Goal: Task Accomplishment & Management: Use online tool/utility

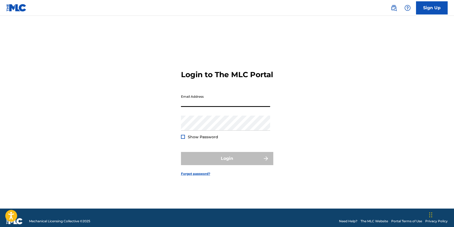
type input "[EMAIL_ADDRESS][DOMAIN_NAME]"
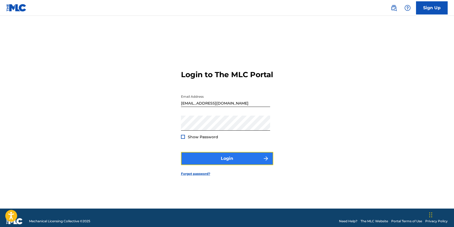
click at [224, 157] on button "Login" at bounding box center [227, 158] width 92 height 13
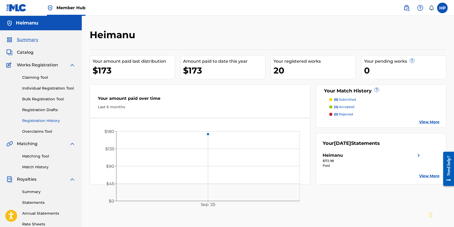
click at [46, 122] on link "Registration History" at bounding box center [48, 121] width 53 height 6
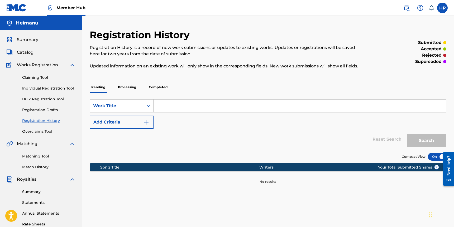
click at [161, 88] on p "Completed" at bounding box center [158, 87] width 22 height 11
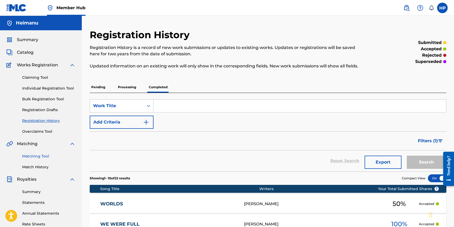
click at [42, 157] on link "Matching Tool" at bounding box center [48, 157] width 53 height 6
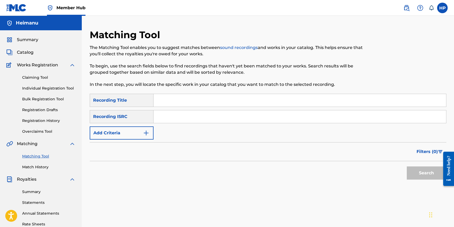
click at [161, 106] on input "Search Form" at bounding box center [300, 100] width 293 height 13
type input "Worlds"
click at [163, 119] on input "Search Form" at bounding box center [300, 117] width 293 height 13
paste input "QMUY42000085"
type input "QMUY42000085"
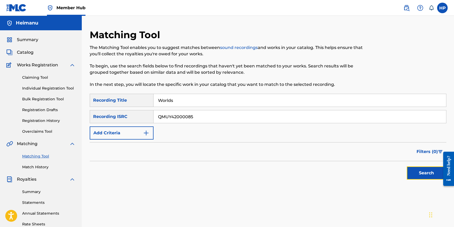
click at [421, 169] on button "Search" at bounding box center [427, 173] width 40 height 13
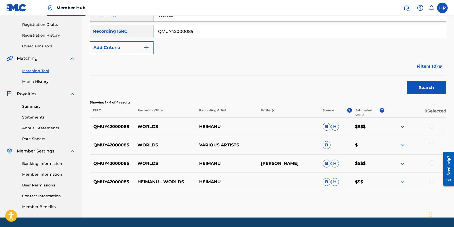
scroll to position [87, 0]
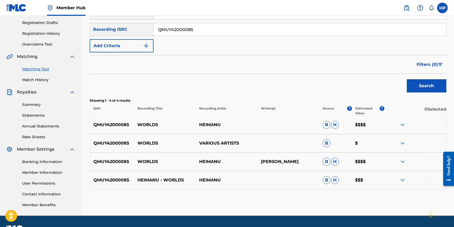
click at [433, 122] on div at bounding box center [431, 124] width 5 height 5
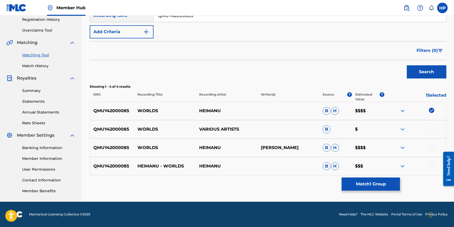
click at [433, 122] on div "QMUY42000085 WORLDS VARIOUS ARTISTS B $" at bounding box center [268, 129] width 357 height 18
click at [432, 126] on div at bounding box center [431, 128] width 5 height 5
click at [430, 145] on div at bounding box center [431, 147] width 5 height 5
click at [432, 166] on div at bounding box center [431, 165] width 5 height 5
click at [381, 183] on button "Match 4 Groups" at bounding box center [371, 184] width 58 height 13
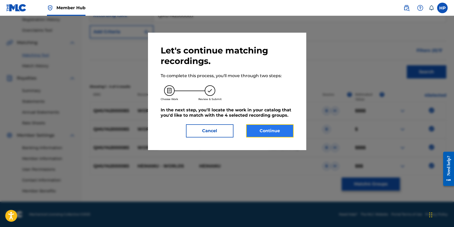
click at [263, 131] on button "Continue" at bounding box center [269, 130] width 47 height 13
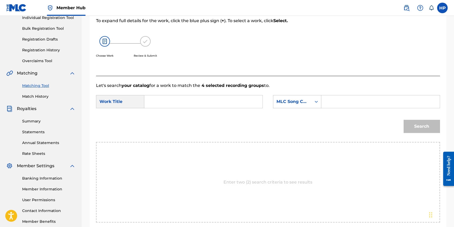
scroll to position [67, 0]
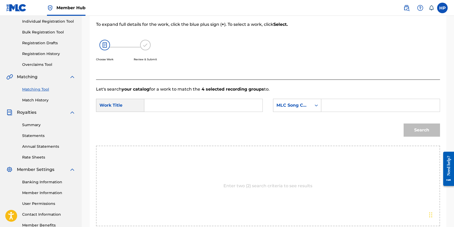
click at [183, 106] on input "Search Form" at bounding box center [203, 105] width 109 height 13
click at [170, 117] on div "worlds" at bounding box center [164, 117] width 30 height 9
type input "worlds"
click at [321, 104] on div "Search Form" at bounding box center [380, 105] width 118 height 13
click at [319, 104] on div "Search Form" at bounding box center [315, 105] width 9 height 9
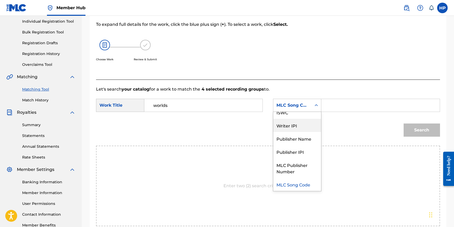
scroll to position [0, 0]
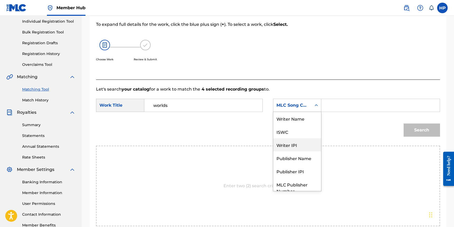
click at [303, 140] on div "Writer IPI" at bounding box center [297, 144] width 48 height 13
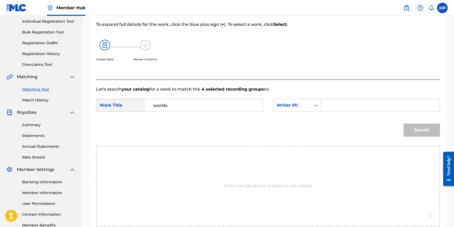
click at [341, 100] on input "Search Form" at bounding box center [380, 105] width 109 height 13
paste input "00841170953"
type input "00841170953"
click at [419, 130] on button "Search" at bounding box center [422, 130] width 36 height 13
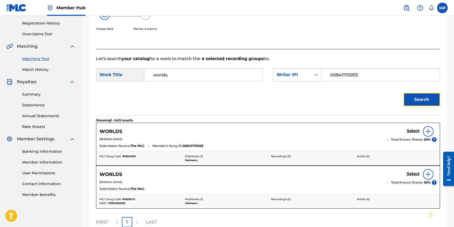
scroll to position [151, 0]
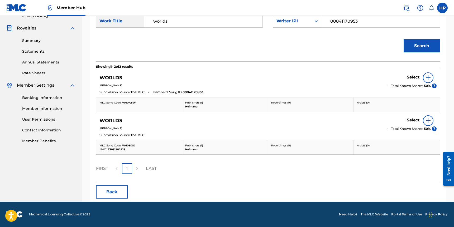
click at [425, 77] on img at bounding box center [428, 78] width 6 height 6
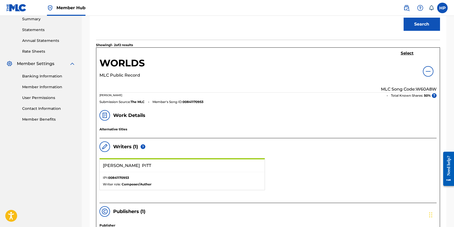
scroll to position [0, 0]
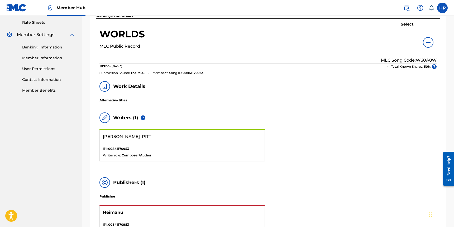
scroll to position [202, 0]
click at [432, 46] on div at bounding box center [428, 43] width 11 height 11
click at [430, 46] on img at bounding box center [428, 43] width 6 height 6
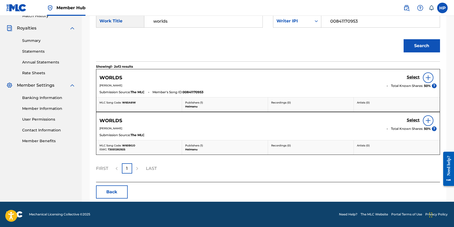
scroll to position [151, 0]
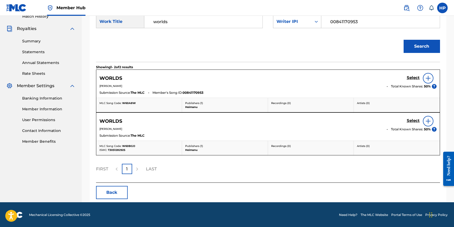
click at [425, 123] on div at bounding box center [428, 121] width 11 height 11
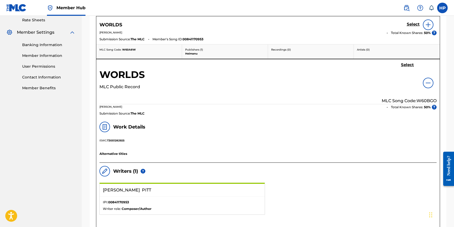
scroll to position [180, 0]
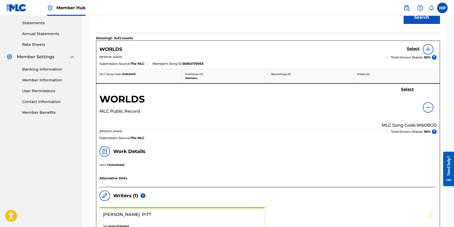
click at [422, 108] on div "Select MLC Song Code: W60BGO" at bounding box center [409, 108] width 55 height 42
click at [429, 107] on img at bounding box center [428, 107] width 6 height 6
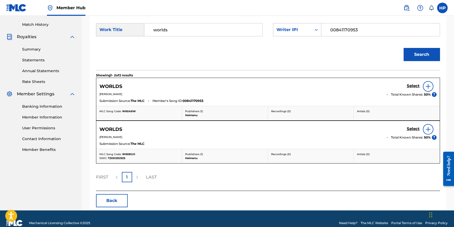
scroll to position [151, 0]
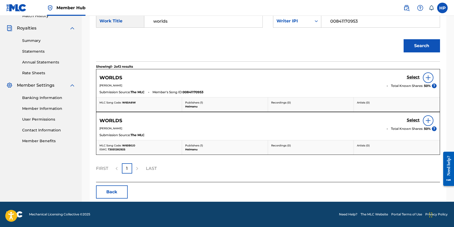
click at [425, 74] on div at bounding box center [428, 78] width 11 height 11
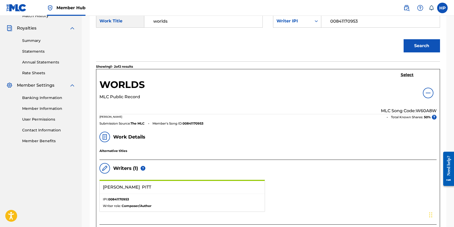
scroll to position [388, 0]
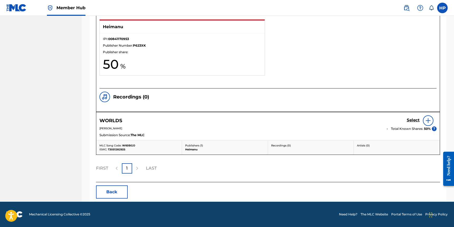
click at [429, 118] on img at bounding box center [428, 121] width 6 height 6
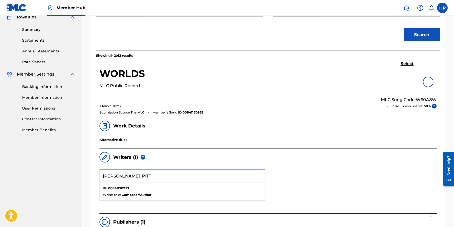
scroll to position [164, 0]
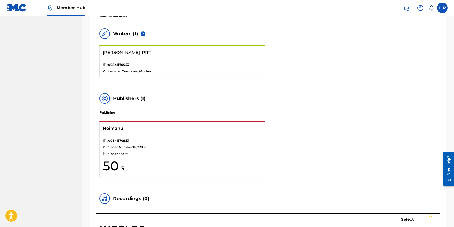
click at [138, 152] on p "Publisher share:" at bounding box center [182, 154] width 159 height 5
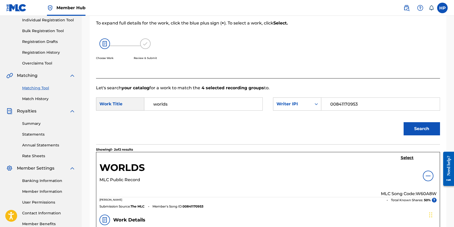
scroll to position [85, 0]
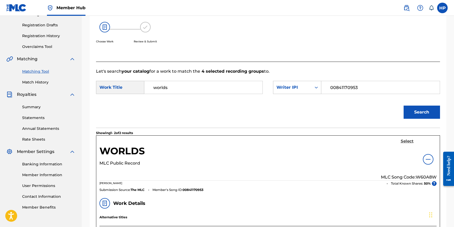
click at [410, 142] on h5 "Select" at bounding box center [407, 141] width 13 height 5
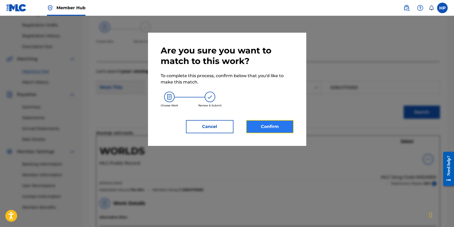
click at [274, 132] on button "Confirm" at bounding box center [269, 126] width 47 height 13
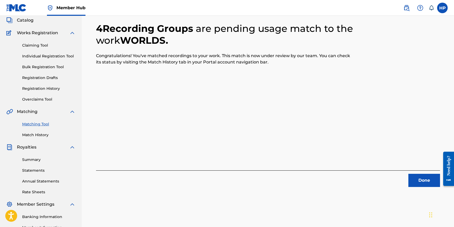
scroll to position [23, 0]
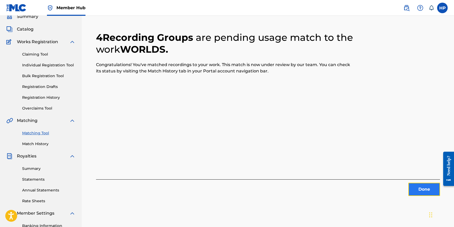
click at [412, 194] on button "Done" at bounding box center [424, 189] width 32 height 13
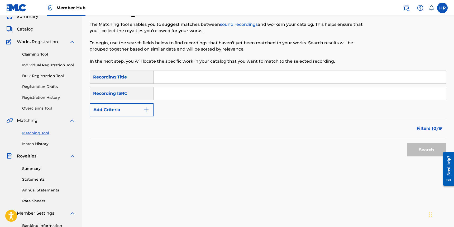
click at [159, 79] on input "Search Form" at bounding box center [300, 77] width 293 height 13
click at [160, 80] on input "nerva" at bounding box center [300, 77] width 293 height 13
type input "nerva"
click at [165, 92] on input "Search Form" at bounding box center [300, 93] width 293 height 13
click at [125, 93] on div "Recording ISRC" at bounding box center [122, 93] width 64 height 13
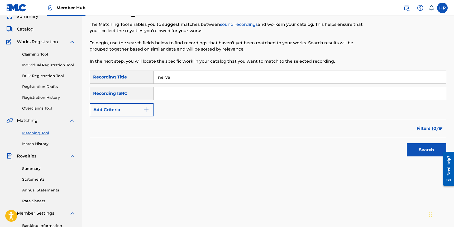
click at [162, 94] on input "Search Form" at bounding box center [300, 93] width 293 height 13
paste input "QM3DF2000014"
type input "QM3DF2000014"
click at [437, 158] on div "Search" at bounding box center [425, 148] width 42 height 21
click at [424, 154] on button "Search" at bounding box center [427, 149] width 40 height 13
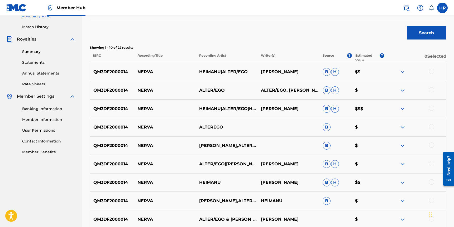
scroll to position [142, 0]
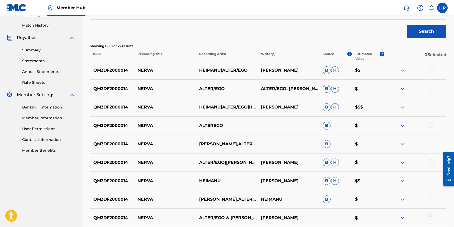
click at [436, 68] on div at bounding box center [415, 70] width 62 height 6
click at [435, 81] on div "QM3DF2000014 [PERSON_NAME]/EGO ALTER/EGO, [PERSON_NAME] $" at bounding box center [268, 89] width 357 height 18
click at [430, 69] on div at bounding box center [431, 69] width 5 height 5
click at [432, 87] on div at bounding box center [431, 88] width 5 height 5
click at [434, 103] on div "QM3DF2000014 NERVA HEIMANU|ALTER/EGO|HEX COUGAR HEIMANU [PERSON_NAME] $$$" at bounding box center [268, 107] width 357 height 18
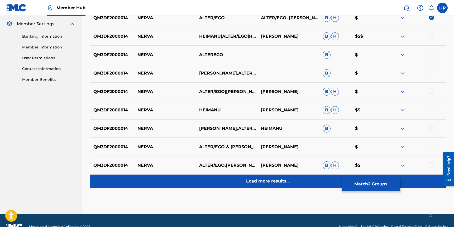
click at [304, 177] on div "Load more results..." at bounding box center [268, 181] width 357 height 13
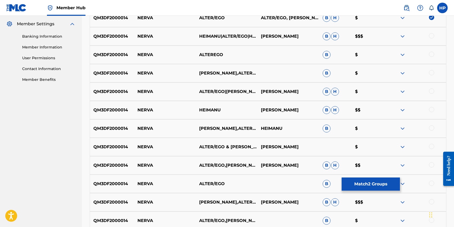
scroll to position [410, 0]
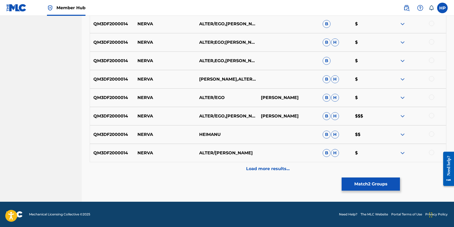
click at [432, 154] on div at bounding box center [431, 152] width 5 height 5
click at [433, 135] on div at bounding box center [431, 134] width 5 height 5
click at [434, 116] on div at bounding box center [431, 115] width 5 height 5
click at [434, 100] on div at bounding box center [415, 98] width 62 height 6
click at [433, 97] on div at bounding box center [431, 97] width 5 height 5
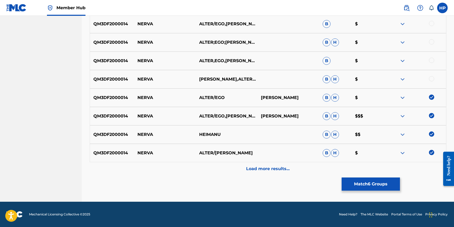
click at [431, 97] on img at bounding box center [431, 97] width 5 height 5
click at [432, 75] on div "QM3DF2000014 NERVA HEIMANU,ALTER/EGO B H $" at bounding box center [268, 79] width 357 height 18
click at [432, 82] on div at bounding box center [415, 79] width 62 height 6
click at [433, 80] on div at bounding box center [431, 78] width 5 height 5
click at [432, 98] on div at bounding box center [431, 97] width 5 height 5
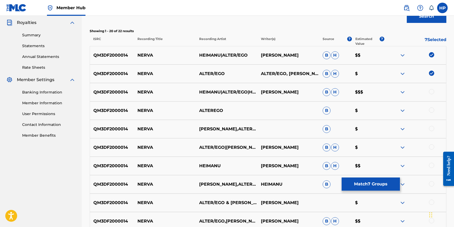
scroll to position [156, 0]
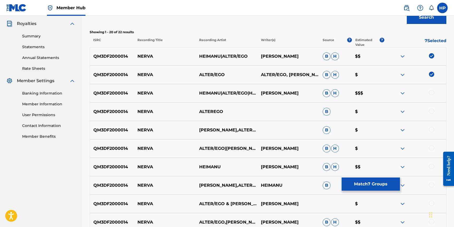
click at [430, 93] on div at bounding box center [431, 92] width 5 height 5
click at [432, 109] on div at bounding box center [431, 111] width 5 height 5
click at [433, 132] on div at bounding box center [431, 129] width 5 height 5
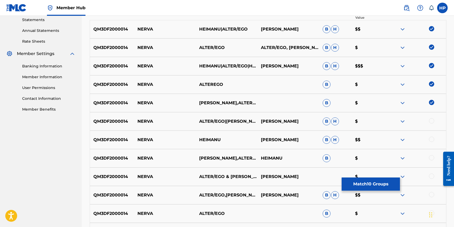
scroll to position [191, 0]
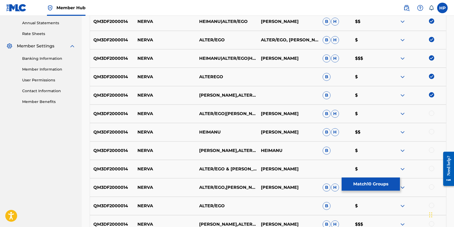
click at [432, 114] on div at bounding box center [431, 113] width 5 height 5
click at [432, 131] on div at bounding box center [431, 131] width 5 height 5
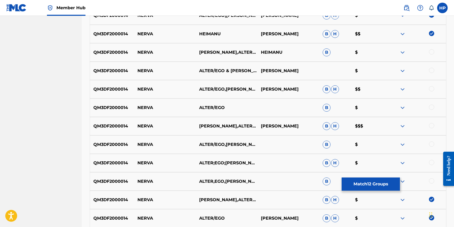
scroll to position [290, 0]
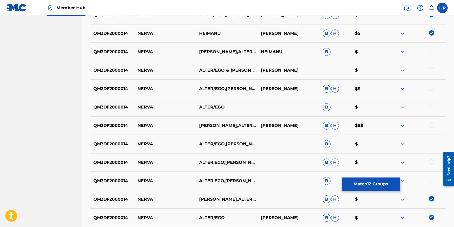
click at [431, 53] on div at bounding box center [431, 51] width 5 height 5
click at [431, 72] on div at bounding box center [431, 69] width 5 height 5
click at [432, 88] on div at bounding box center [431, 88] width 5 height 5
click at [431, 109] on div at bounding box center [431, 106] width 5 height 5
click at [431, 124] on div at bounding box center [431, 125] width 5 height 5
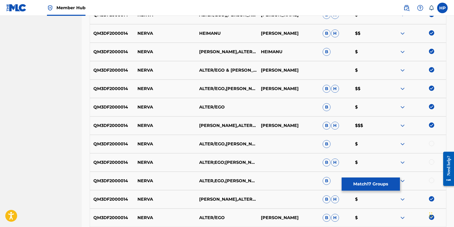
click at [431, 146] on div at bounding box center [431, 143] width 5 height 5
click at [433, 160] on div at bounding box center [431, 162] width 5 height 5
click at [433, 185] on div "QM3DF2000014 [PERSON_NAME],EGO,HEIMANU B $" at bounding box center [268, 181] width 357 height 18
click at [431, 183] on div at bounding box center [431, 180] width 5 height 5
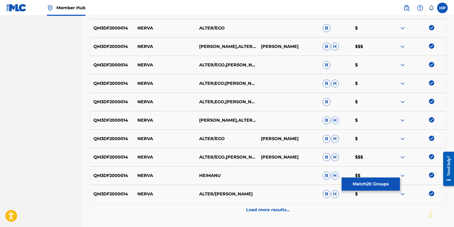
scroll to position [410, 0]
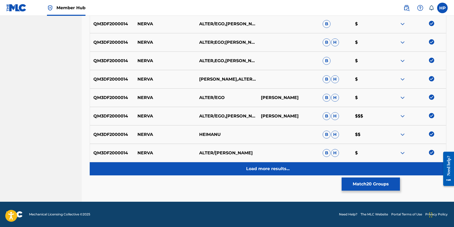
click at [290, 174] on div "Load more results..." at bounding box center [268, 168] width 357 height 13
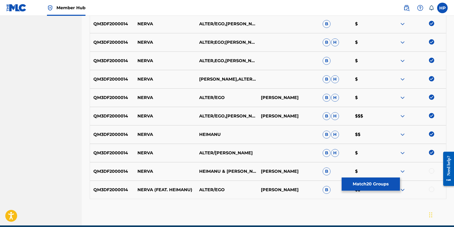
scroll to position [434, 0]
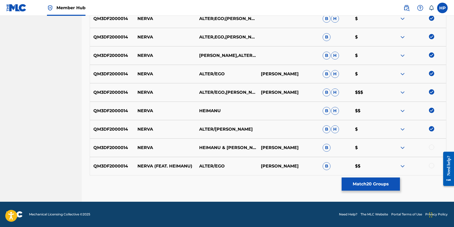
click at [434, 146] on div at bounding box center [431, 147] width 5 height 5
click at [433, 147] on img at bounding box center [431, 147] width 5 height 5
click at [433, 147] on div at bounding box center [431, 147] width 5 height 5
click at [431, 166] on div at bounding box center [431, 165] width 5 height 5
click at [381, 183] on button "Match 22 Groups" at bounding box center [371, 184] width 58 height 13
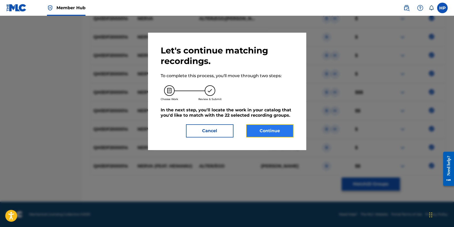
click at [272, 135] on button "Continue" at bounding box center [269, 130] width 47 height 13
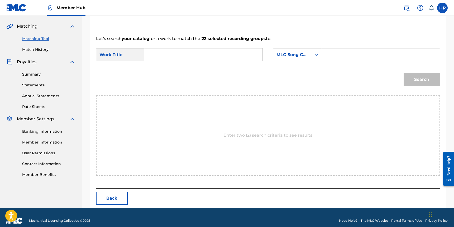
scroll to position [124, 0]
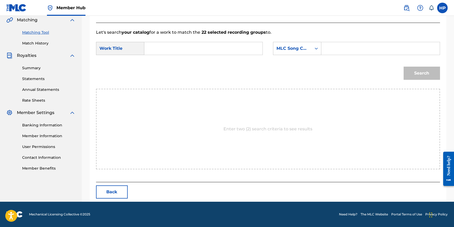
click at [178, 52] on input "Search Form" at bounding box center [203, 48] width 109 height 13
type input "Nerva"
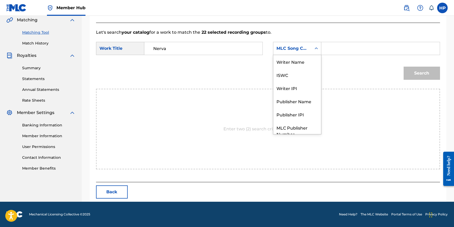
click at [300, 47] on div "MLC Song Code" at bounding box center [292, 48] width 32 height 6
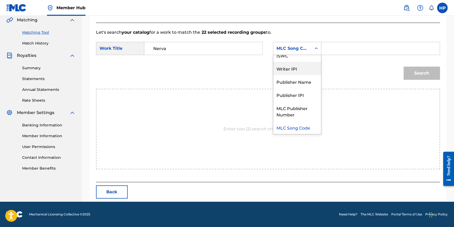
click at [294, 73] on div "Writer IPI" at bounding box center [297, 68] width 48 height 13
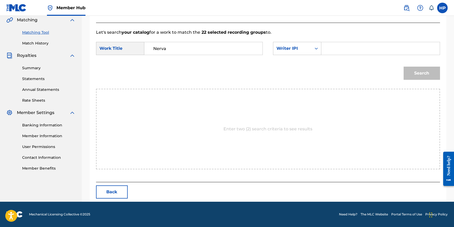
click at [349, 50] on input "Search Form" at bounding box center [380, 48] width 109 height 13
paste input "00841170953"
type input "00841170953"
click at [425, 75] on button "Search" at bounding box center [422, 73] width 36 height 13
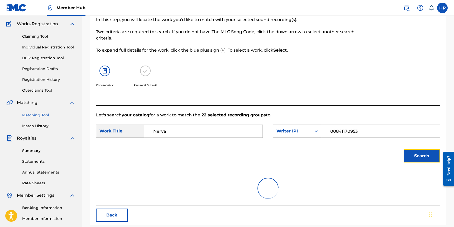
scroll to position [37, 0]
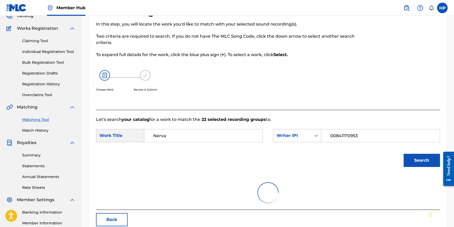
click at [311, 63] on div "In this step, you will locate the work you'd like to match with your selected s…" at bounding box center [228, 62] width 265 height 83
click at [406, 159] on button "Search" at bounding box center [422, 160] width 36 height 13
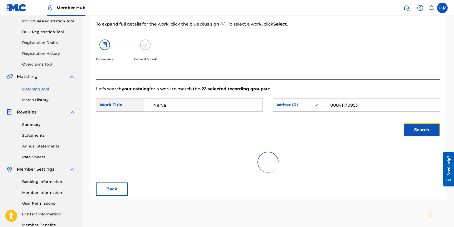
scroll to position [67, 0]
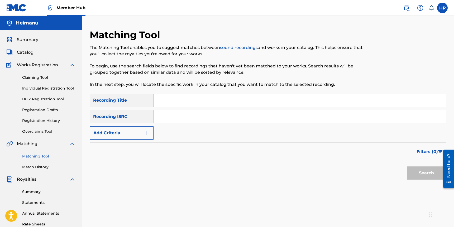
click at [178, 103] on input "Search Form" at bounding box center [300, 100] width 293 height 13
type input "Nerva"
click at [172, 120] on input "Search Form" at bounding box center [300, 117] width 293 height 13
paste input "00841170953"
click at [419, 175] on button "Search" at bounding box center [427, 173] width 40 height 13
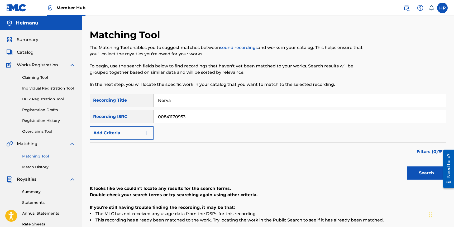
click at [169, 114] on input "00841170953" at bounding box center [300, 117] width 293 height 13
click at [181, 113] on input "00841170953" at bounding box center [300, 117] width 293 height 13
paste input "QM3DF2000014"
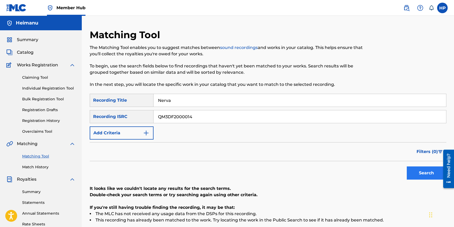
type input "QM3DF2000014"
click at [415, 170] on button "Search" at bounding box center [427, 173] width 40 height 13
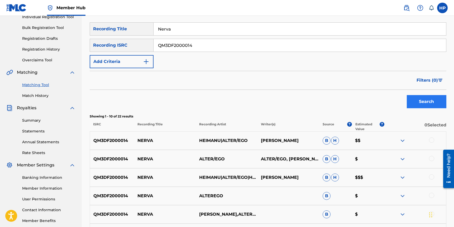
scroll to position [83, 0]
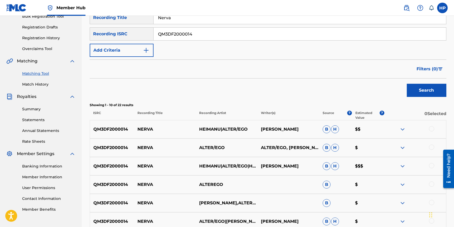
click at [430, 126] on div at bounding box center [415, 129] width 62 height 6
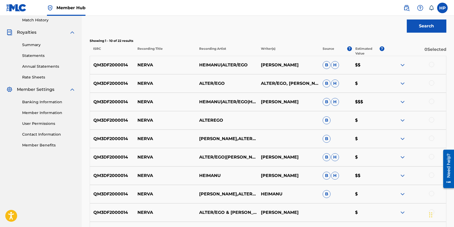
scroll to position [127, 0]
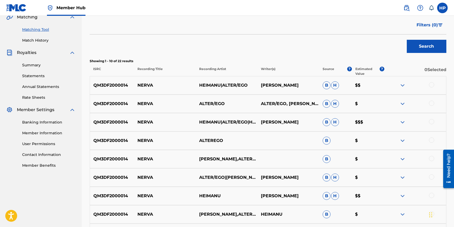
click at [430, 89] on div "QM3DF2000014 NERVA HEIMANU|ALTER/EGO HEIMANU PITT B H $$" at bounding box center [268, 85] width 357 height 18
click at [430, 88] on div at bounding box center [415, 85] width 62 height 6
click at [430, 86] on div at bounding box center [431, 84] width 5 height 5
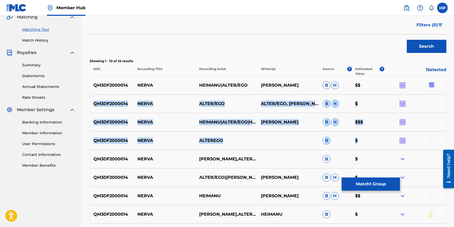
click at [433, 137] on div "QM3DF2000014 NERVA ALTEREGO B $" at bounding box center [268, 141] width 357 height 18
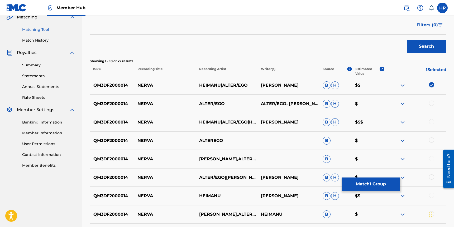
click at [432, 139] on div at bounding box center [431, 140] width 5 height 5
click at [432, 122] on div at bounding box center [431, 121] width 5 height 5
click at [431, 104] on div at bounding box center [431, 103] width 5 height 5
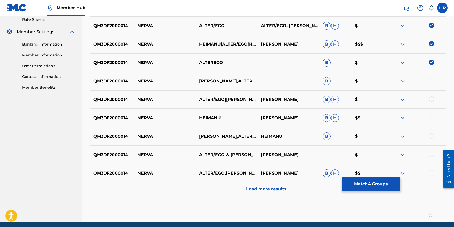
scroll to position [214, 0]
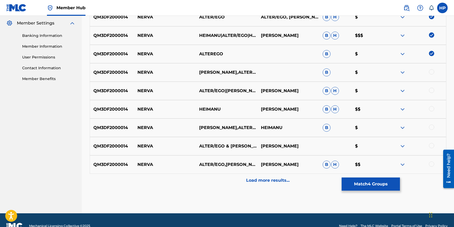
click at [432, 65] on div "QM3DF2000014 NERVA HEIMANU,ALTER/EGO B $" at bounding box center [268, 72] width 357 height 18
click at [432, 69] on div at bounding box center [431, 71] width 5 height 5
click at [431, 89] on div at bounding box center [431, 90] width 5 height 5
click at [432, 108] on div at bounding box center [431, 108] width 5 height 5
click at [432, 129] on div at bounding box center [431, 127] width 5 height 5
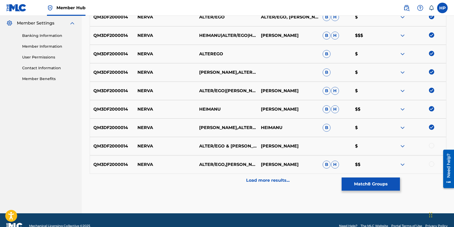
click at [434, 146] on div at bounding box center [431, 145] width 5 height 5
click at [431, 165] on div at bounding box center [431, 164] width 5 height 5
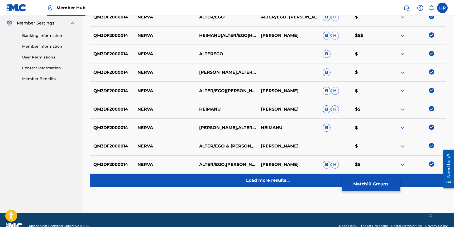
click at [289, 181] on div "Load more results..." at bounding box center [268, 180] width 357 height 13
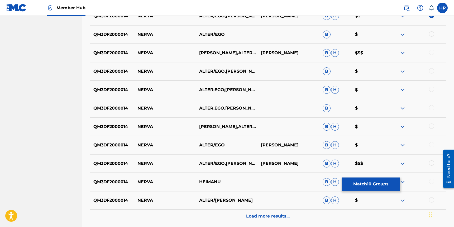
scroll to position [358, 0]
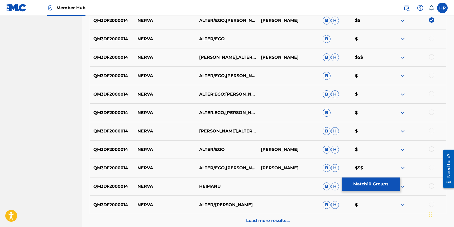
click at [427, 39] on div at bounding box center [415, 39] width 62 height 6
click at [432, 39] on div at bounding box center [431, 38] width 5 height 5
click at [431, 59] on div at bounding box center [431, 56] width 5 height 5
click at [432, 78] on div at bounding box center [431, 75] width 5 height 5
click at [432, 92] on div at bounding box center [431, 93] width 5 height 5
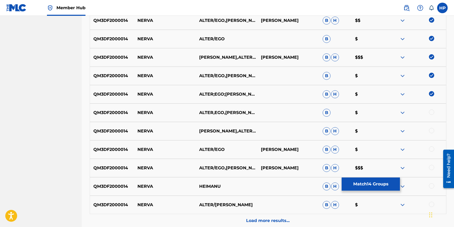
click at [433, 112] on div at bounding box center [431, 112] width 5 height 5
click at [434, 131] on div at bounding box center [415, 131] width 62 height 6
click at [432, 131] on div at bounding box center [431, 130] width 5 height 5
click at [432, 147] on div at bounding box center [431, 149] width 5 height 5
click at [432, 166] on div at bounding box center [431, 167] width 5 height 5
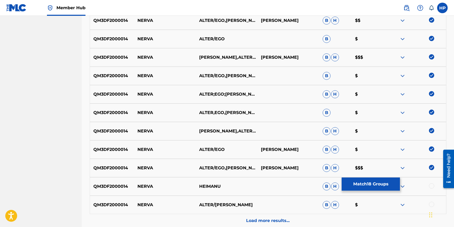
click at [433, 186] on div at bounding box center [431, 186] width 5 height 5
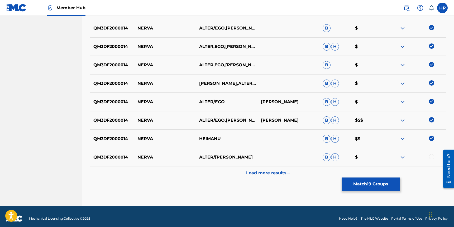
scroll to position [410, 0]
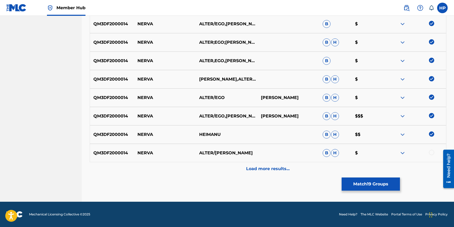
click at [430, 152] on div at bounding box center [431, 152] width 5 height 5
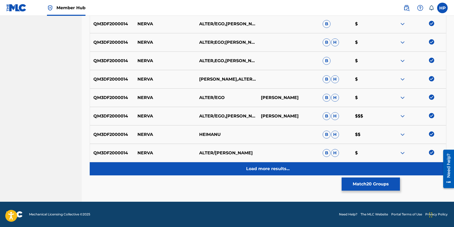
click at [286, 169] on p "Load more results..." at bounding box center [268, 169] width 44 height 6
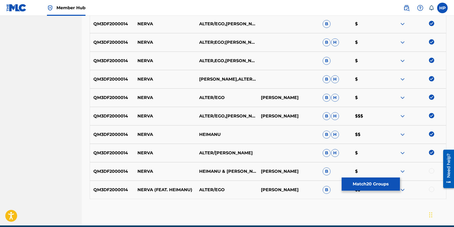
scroll to position [434, 0]
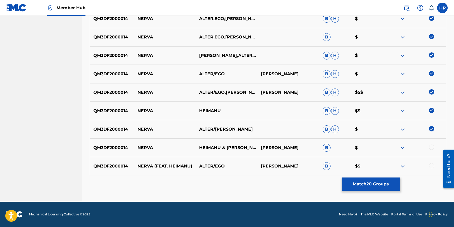
click at [433, 146] on div at bounding box center [431, 147] width 5 height 5
click at [432, 164] on div at bounding box center [431, 165] width 5 height 5
click at [380, 186] on button "Match 22 Groups" at bounding box center [371, 184] width 58 height 13
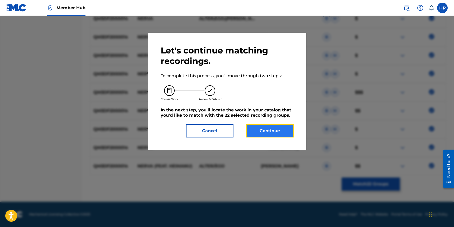
click at [275, 132] on button "Continue" at bounding box center [269, 130] width 47 height 13
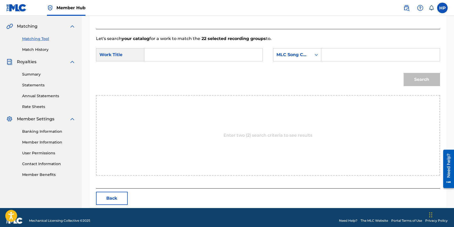
scroll to position [124, 0]
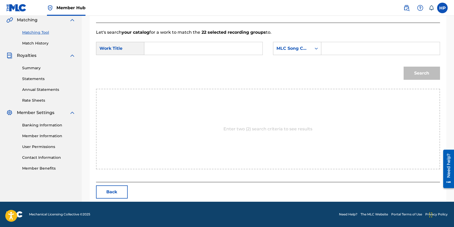
click at [182, 55] on div "Search Form" at bounding box center [203, 48] width 118 height 13
click at [179, 52] on input "Search Form" at bounding box center [203, 48] width 109 height 13
type input "Nerva"
click at [347, 46] on input "Search Form" at bounding box center [380, 48] width 109 height 13
click at [310, 49] on div "MLC Song Code" at bounding box center [292, 49] width 38 height 10
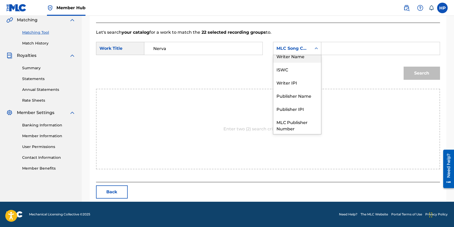
scroll to position [0, 0]
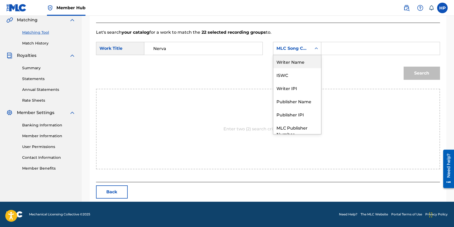
click at [303, 65] on div "Writer Name" at bounding box center [297, 61] width 48 height 13
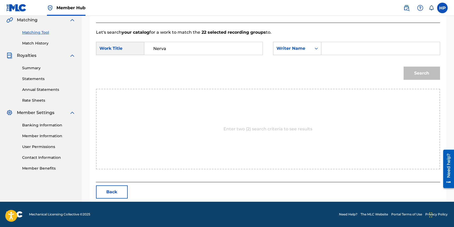
click at [330, 51] on input "Search Form" at bounding box center [380, 48] width 109 height 13
type input "Heimanu Thor Pitt"
click at [404, 67] on button "Search" at bounding box center [422, 73] width 36 height 13
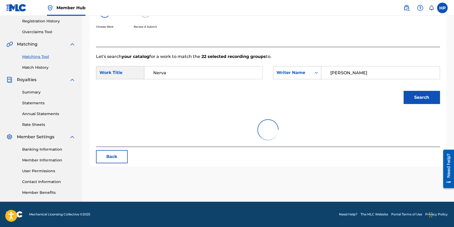
scroll to position [124, 0]
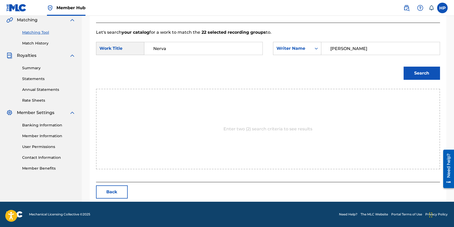
click at [343, 46] on input "Heimanu Thor Pitt" at bounding box center [380, 48] width 109 height 13
click at [317, 49] on icon "Search Form" at bounding box center [316, 48] width 5 height 5
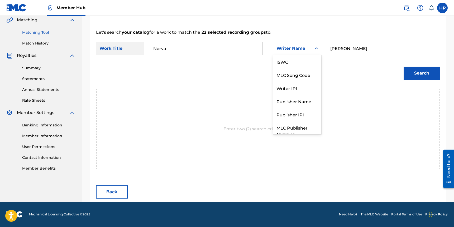
scroll to position [20, 0]
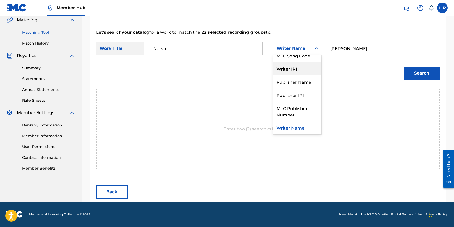
click at [298, 69] on div "Writer IPI" at bounding box center [297, 68] width 48 height 13
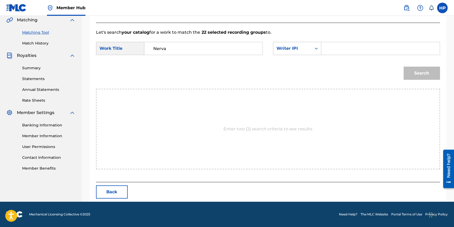
click at [358, 48] on input "Search Form" at bounding box center [380, 48] width 109 height 13
paste input "00841170953"
type input "00841170953"
click at [407, 69] on button "Search" at bounding box center [422, 73] width 36 height 13
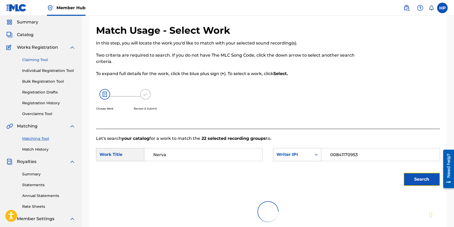
scroll to position [13, 0]
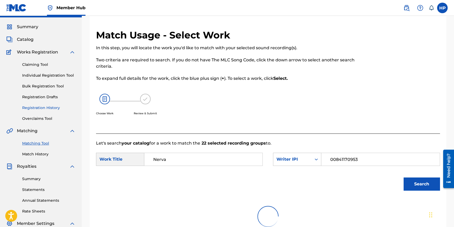
click at [41, 106] on link "Registration History" at bounding box center [48, 108] width 53 height 6
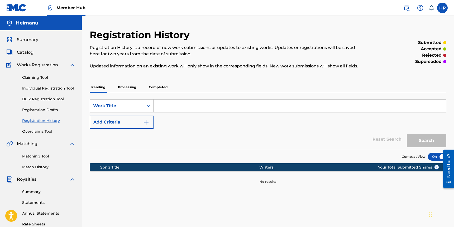
click at [160, 86] on p "Completed" at bounding box center [158, 87] width 22 height 11
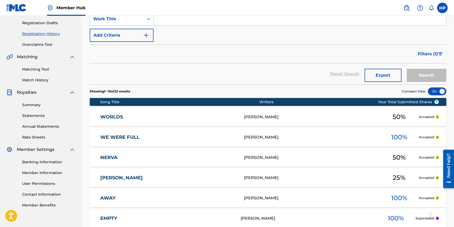
scroll to position [20, 0]
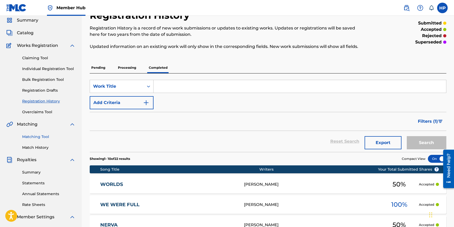
click at [40, 138] on link "Matching Tool" at bounding box center [48, 137] width 53 height 6
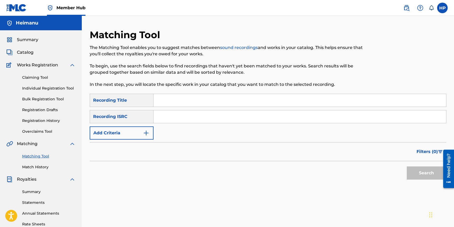
click at [183, 102] on input "Search Form" at bounding box center [300, 100] width 293 height 13
type input "Alaris"
click at [183, 115] on input "Search Form" at bounding box center [300, 117] width 293 height 13
paste input "GBKQU2184645"
type input "GBKQU2184645"
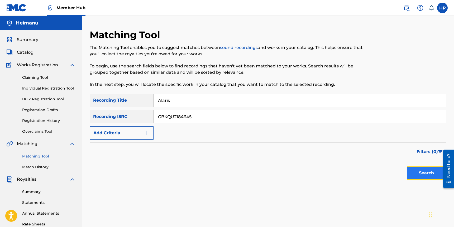
click at [415, 171] on button "Search" at bounding box center [427, 173] width 40 height 13
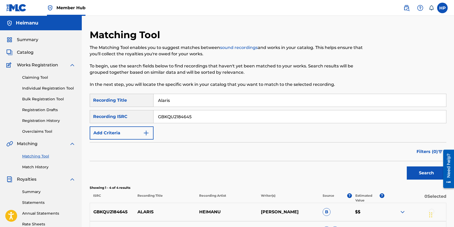
scroll to position [101, 0]
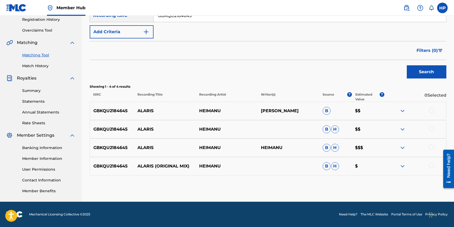
click at [431, 109] on div at bounding box center [431, 110] width 5 height 5
click at [431, 129] on div at bounding box center [431, 128] width 5 height 5
click at [431, 148] on div at bounding box center [431, 147] width 5 height 5
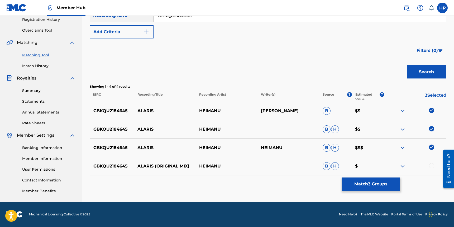
click at [435, 178] on div "Matching Tool The Matching Tool enables you to suggest matches between sound re…" at bounding box center [268, 65] width 357 height 274
click at [427, 162] on div "GBKQU2184645 ALARIS (ORIGINAL MIX) HEIMANU B H $" at bounding box center [268, 166] width 357 height 18
click at [430, 164] on div at bounding box center [431, 165] width 5 height 5
click at [383, 182] on button "Match 4 Groups" at bounding box center [371, 184] width 58 height 13
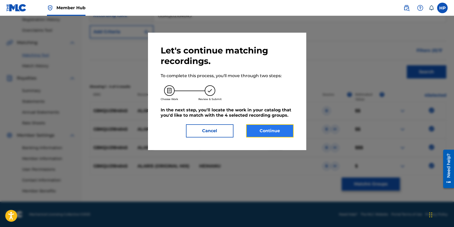
click at [284, 136] on button "Continue" at bounding box center [269, 130] width 47 height 13
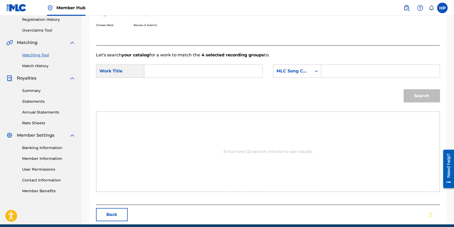
click at [183, 68] on input "Search Form" at bounding box center [203, 71] width 109 height 13
type input "Alaris"
click at [280, 73] on div "MLC Song Code" at bounding box center [292, 71] width 32 height 6
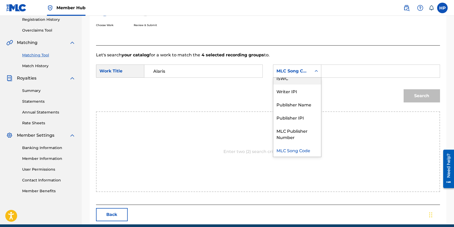
scroll to position [0, 0]
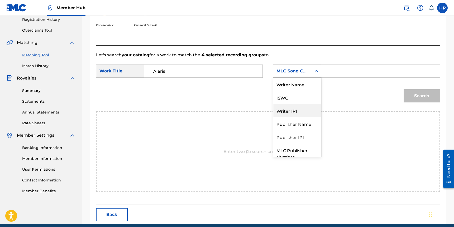
click at [289, 111] on div "Writer IPI" at bounding box center [297, 110] width 48 height 13
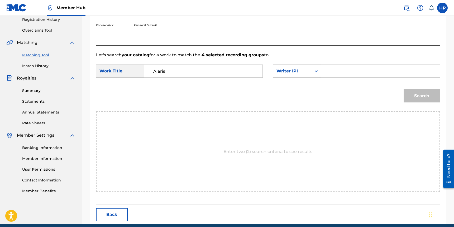
click at [348, 74] on input "Search Form" at bounding box center [380, 71] width 109 height 13
paste input "00841170953"
type input "00841170953"
click at [408, 92] on button "Search" at bounding box center [422, 95] width 36 height 13
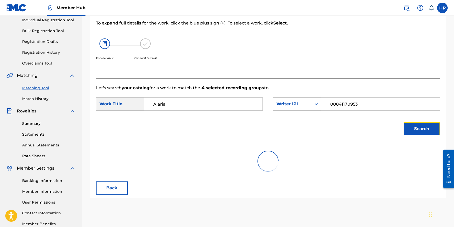
scroll to position [69, 0]
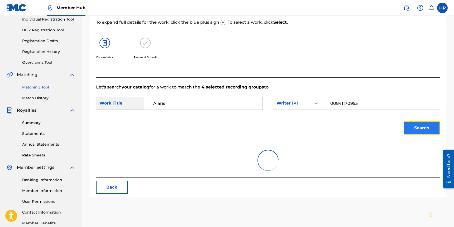
click at [424, 123] on button "Search" at bounding box center [422, 128] width 36 height 13
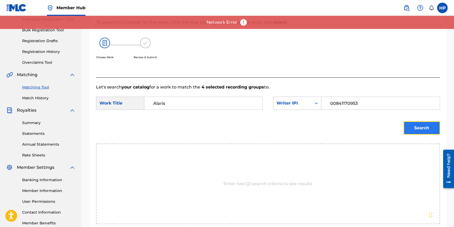
click at [419, 130] on button "Search" at bounding box center [422, 128] width 36 height 13
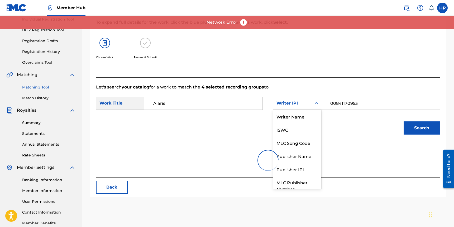
click at [305, 104] on div "Writer IPI" at bounding box center [292, 103] width 32 height 6
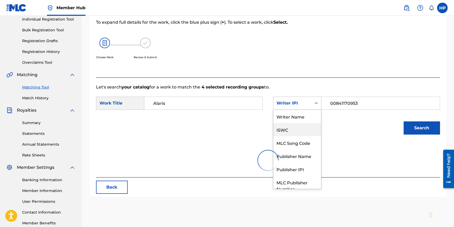
scroll to position [0, 0]
click at [297, 155] on div at bounding box center [268, 161] width 344 height 34
click at [310, 102] on div "Writer IPI" at bounding box center [292, 103] width 38 height 10
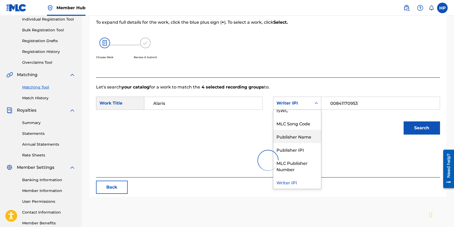
click at [299, 135] on div "Publisher Name" at bounding box center [297, 136] width 48 height 13
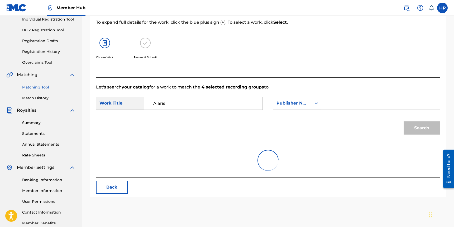
click at [338, 105] on input "Search Form" at bounding box center [380, 103] width 109 height 13
type input "Heimanu"
click at [404, 122] on button "Search" at bounding box center [422, 128] width 36 height 13
click at [407, 128] on button "Search" at bounding box center [422, 128] width 36 height 13
click at [408, 128] on button "Search" at bounding box center [422, 128] width 36 height 13
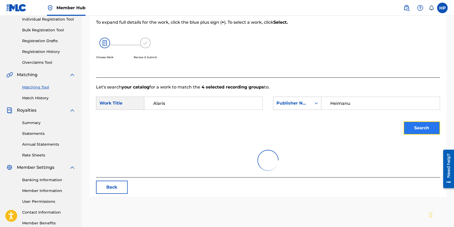
click at [408, 128] on button "Search" at bounding box center [422, 128] width 36 height 13
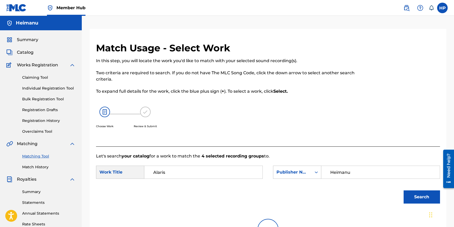
click at [18, 9] on img at bounding box center [16, 8] width 20 height 8
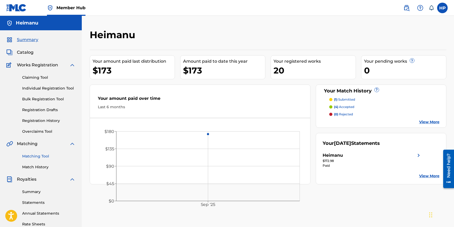
click at [44, 159] on link "Matching Tool" at bounding box center [48, 157] width 53 height 6
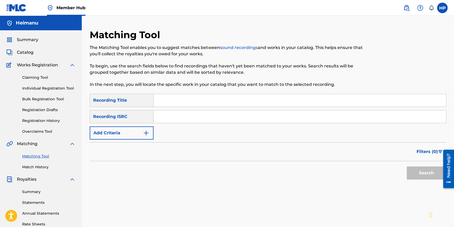
click at [186, 100] on input "Search Form" at bounding box center [300, 100] width 293 height 13
type input "Nerva"
click at [175, 114] on input "Search Form" at bounding box center [300, 117] width 293 height 13
click at [407, 167] on button "Search" at bounding box center [427, 173] width 40 height 13
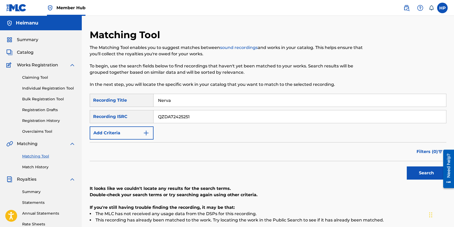
click at [193, 122] on input "QZDA72425251" at bounding box center [300, 117] width 293 height 13
paste input "M3DF2000014"
type input "QM3DF2000014"
click at [424, 175] on button "Search" at bounding box center [427, 173] width 40 height 13
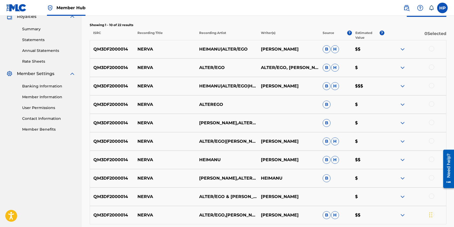
scroll to position [156, 0]
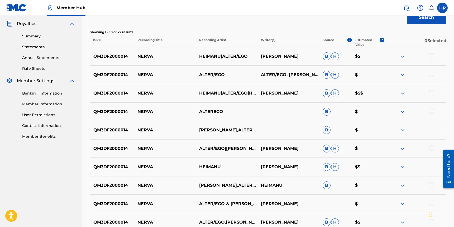
click at [434, 54] on div at bounding box center [415, 56] width 62 height 6
click at [431, 55] on div at bounding box center [431, 55] width 5 height 5
click at [431, 73] on div at bounding box center [431, 74] width 5 height 5
click at [432, 92] on div at bounding box center [431, 92] width 5 height 5
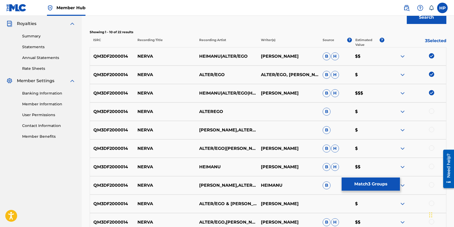
click at [431, 112] on div at bounding box center [431, 111] width 5 height 5
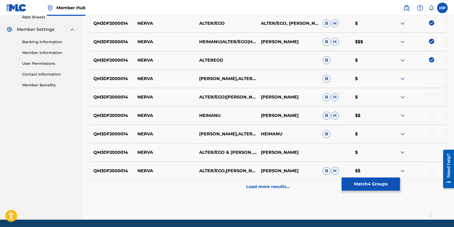
scroll to position [214, 0]
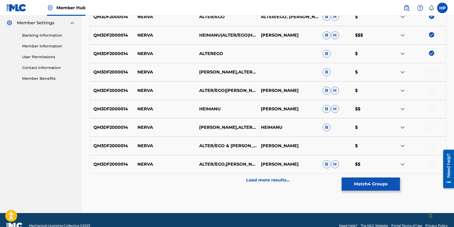
click at [430, 164] on div at bounding box center [431, 163] width 5 height 5
click at [431, 145] on div at bounding box center [431, 145] width 5 height 5
click at [432, 123] on div "QM3DF2000014 NERVA HEIMANU,ALTER/EGO HEIMANU B $" at bounding box center [268, 127] width 357 height 18
click at [432, 128] on div at bounding box center [431, 126] width 5 height 5
click at [432, 110] on div at bounding box center [431, 108] width 5 height 5
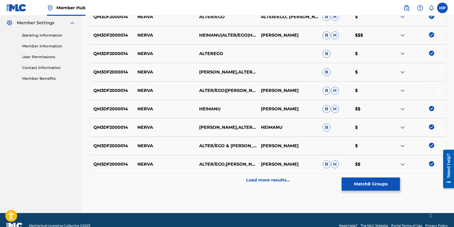
click at [432, 87] on div "QM3DF2000014 NERVA ALTER/EGO|HEIMANU HEIMANU PITT B H $" at bounding box center [268, 91] width 357 height 18
click at [428, 68] on div "QM3DF2000014 NERVA HEIMANU,ALTER/EGO B $" at bounding box center [268, 72] width 357 height 18
click at [429, 73] on div at bounding box center [431, 71] width 5 height 5
click at [399, 72] on div at bounding box center [415, 72] width 62 height 6
click at [402, 72] on img at bounding box center [402, 72] width 6 height 6
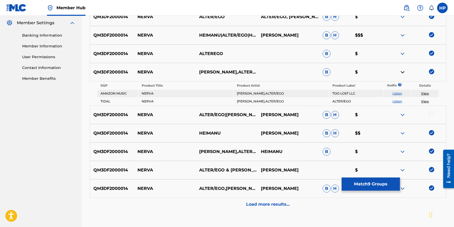
click at [402, 72] on img at bounding box center [402, 72] width 6 height 6
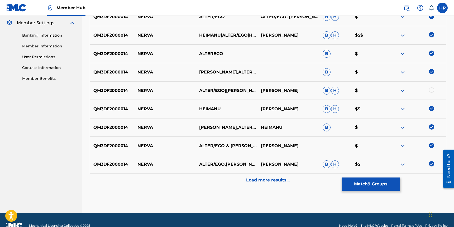
click at [432, 91] on div at bounding box center [431, 90] width 5 height 5
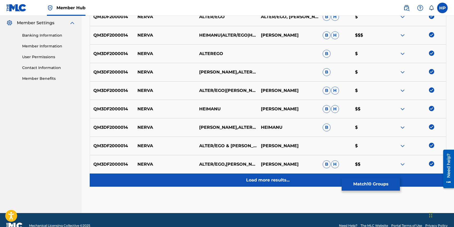
click at [281, 181] on p "Load more results..." at bounding box center [268, 180] width 44 height 6
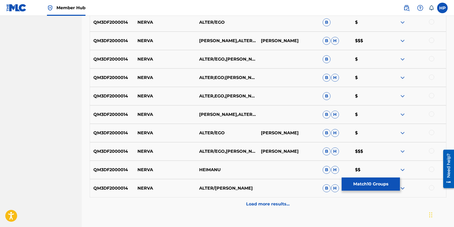
scroll to position [410, 0]
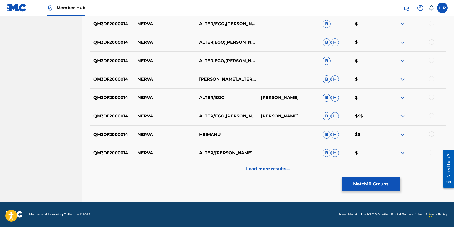
click at [431, 151] on div at bounding box center [431, 152] width 5 height 5
click at [432, 133] on div at bounding box center [431, 134] width 5 height 5
click at [432, 116] on div at bounding box center [431, 115] width 5 height 5
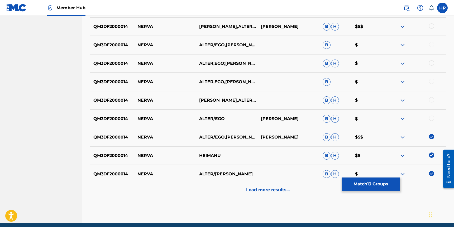
click at [432, 116] on div at bounding box center [431, 118] width 5 height 5
click at [432, 100] on div at bounding box center [431, 99] width 5 height 5
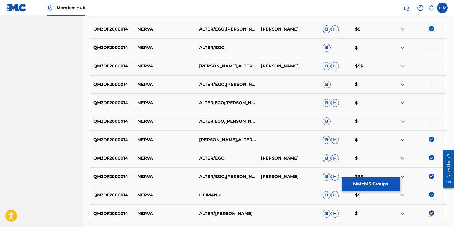
scroll to position [349, 0]
click at [433, 119] on div at bounding box center [431, 121] width 5 height 5
click at [433, 107] on div "QM3DF2000014 NERVA ALTER;EGO;HEIMANU B H $" at bounding box center [268, 103] width 357 height 18
click at [430, 101] on div at bounding box center [431, 102] width 5 height 5
click at [434, 81] on div "QM3DF2000014 NERVA ALTER/EGO,HEIMANU B $" at bounding box center [268, 85] width 357 height 18
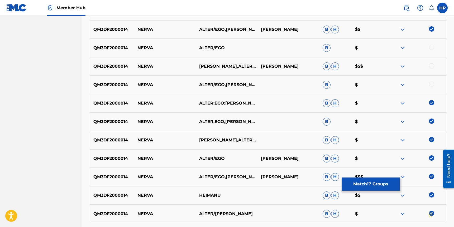
click at [428, 86] on div at bounding box center [415, 85] width 62 height 6
click at [429, 85] on div at bounding box center [415, 85] width 62 height 6
click at [430, 78] on div "QM3DF2000014 NERVA ALTER/EGO,HEIMANU B $" at bounding box center [268, 85] width 357 height 18
click at [430, 68] on div at bounding box center [415, 66] width 62 height 6
click at [430, 66] on div at bounding box center [431, 65] width 5 height 5
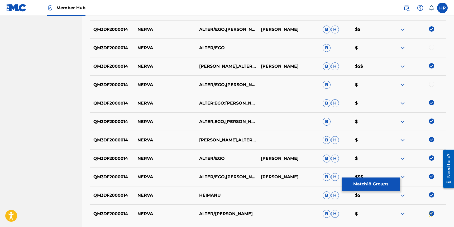
click at [431, 82] on div at bounding box center [431, 84] width 5 height 5
click at [434, 44] on div "QM3DF2000014 NERVA ALTER/EGO B $" at bounding box center [268, 48] width 357 height 18
click at [433, 44] on div "QM3DF2000014 NERVA ALTER/EGO B $" at bounding box center [268, 48] width 357 height 18
click at [433, 47] on div at bounding box center [431, 47] width 5 height 5
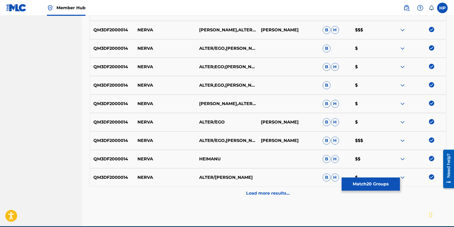
scroll to position [410, 0]
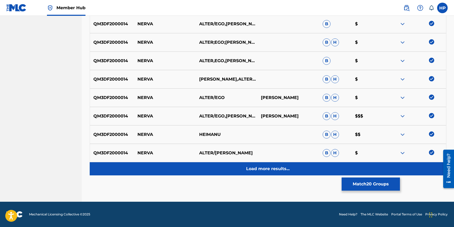
click at [306, 167] on div "Load more results..." at bounding box center [268, 168] width 357 height 13
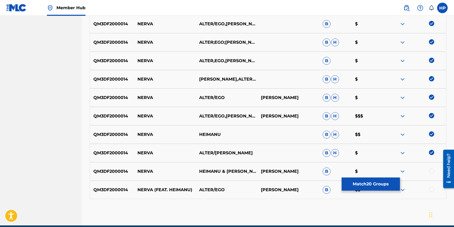
scroll to position [434, 0]
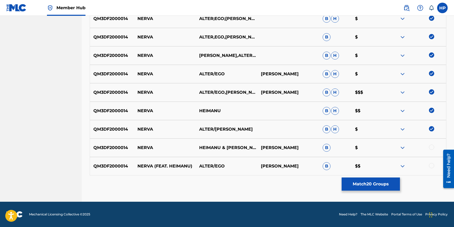
click at [432, 148] on div at bounding box center [431, 147] width 5 height 5
click at [431, 166] on div at bounding box center [431, 165] width 5 height 5
click at [392, 182] on button "Match 22 Groups" at bounding box center [371, 184] width 58 height 13
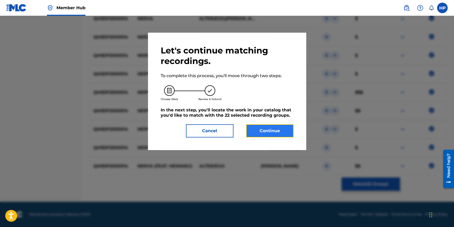
click at [283, 132] on button "Continue" at bounding box center [269, 130] width 47 height 13
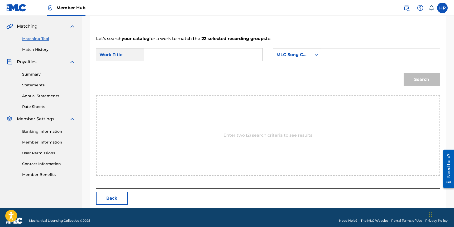
scroll to position [124, 0]
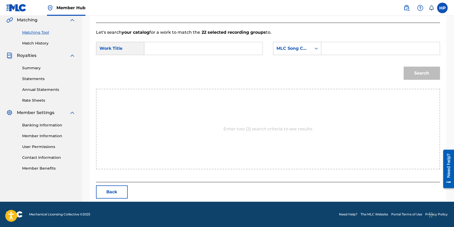
click at [172, 53] on input "Search Form" at bounding box center [203, 48] width 109 height 13
type input "Nerva"
click at [300, 42] on form "SearchWithCriteria1e180204-0aae-4fb0-9bf3-230dce706ce1 Work Title Nerva nerva S…" at bounding box center [268, 62] width 344 height 53
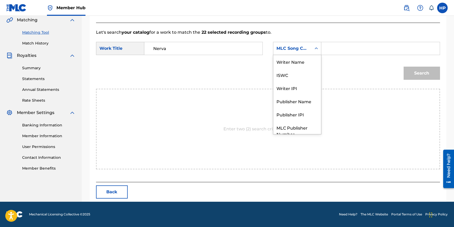
click at [298, 47] on div "MLC Song Code" at bounding box center [292, 48] width 32 height 6
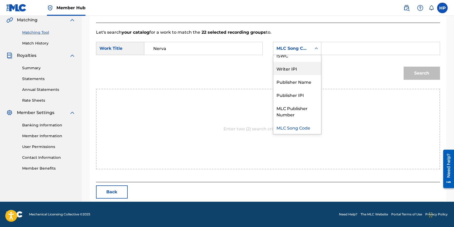
scroll to position [0, 0]
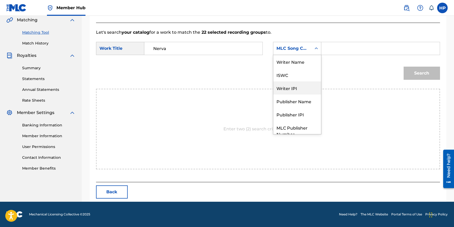
click at [289, 87] on div "Writer IPI" at bounding box center [297, 88] width 48 height 13
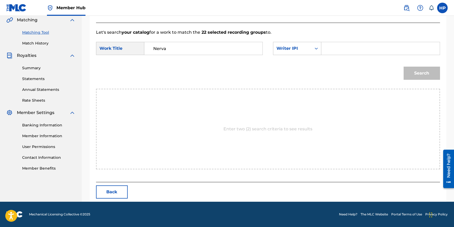
click at [342, 51] on input "Search Form" at bounding box center [380, 48] width 109 height 13
paste input "00841170953"
type input "00841170953"
click at [301, 77] on div "Search" at bounding box center [268, 74] width 344 height 27
click at [410, 76] on button "Search" at bounding box center [422, 73] width 36 height 13
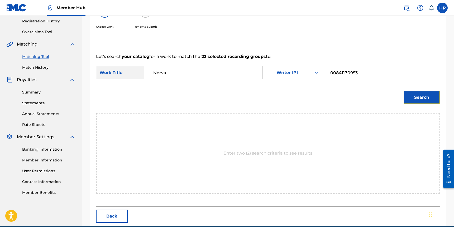
scroll to position [124, 0]
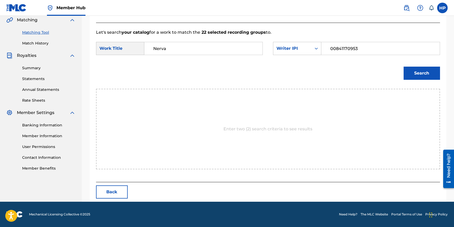
click at [374, 71] on div "Search" at bounding box center [268, 74] width 344 height 27
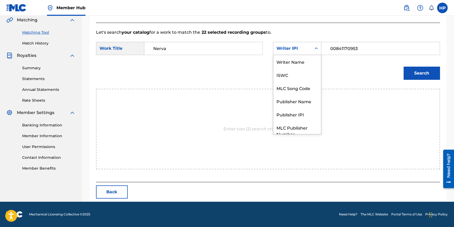
click at [289, 42] on div "Writer IPI" at bounding box center [297, 48] width 48 height 13
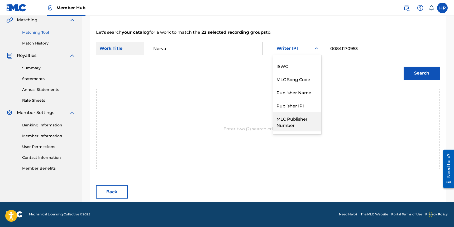
scroll to position [0, 0]
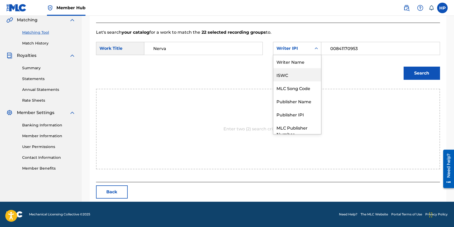
click at [301, 78] on div "ISWC" at bounding box center [297, 74] width 48 height 13
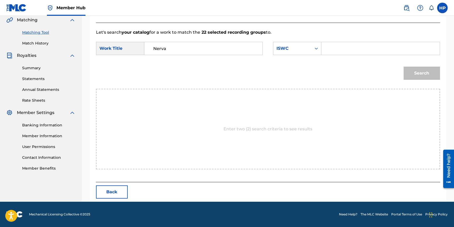
click at [372, 48] on input "Search Form" at bounding box center [380, 48] width 109 height 13
paste input "T3051283382"
type input "T3051283382"
click at [415, 70] on button "Search" at bounding box center [422, 73] width 36 height 13
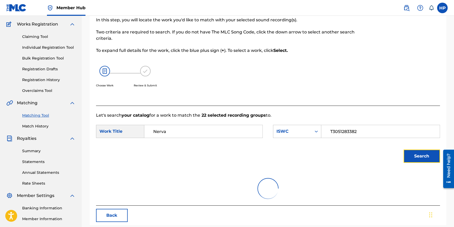
scroll to position [30, 0]
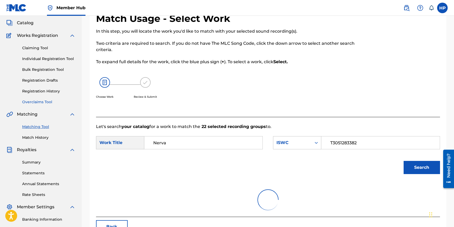
click at [45, 104] on link "Overclaims Tool" at bounding box center [48, 102] width 53 height 6
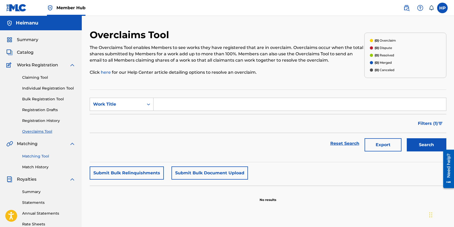
click at [36, 159] on link "Matching Tool" at bounding box center [48, 157] width 53 height 6
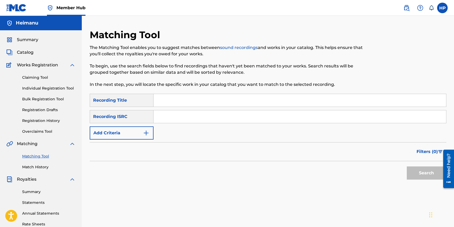
click at [184, 101] on input "Search Form" at bounding box center [300, 100] width 293 height 13
type input "Away"
click at [168, 115] on input "Search Form" at bounding box center [300, 117] width 293 height 13
paste input "QZTBB2321964"
type input "QZTBB2321964"
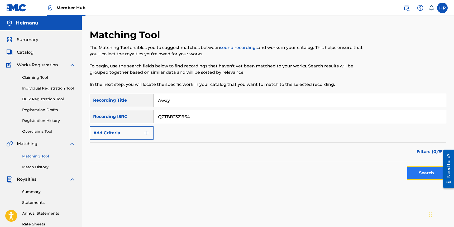
click at [411, 171] on button "Search" at bounding box center [427, 173] width 40 height 13
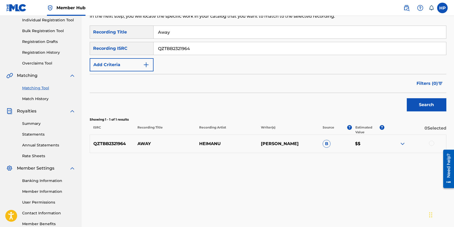
scroll to position [100, 0]
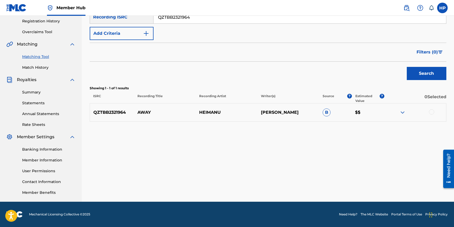
click at [436, 113] on div at bounding box center [415, 112] width 62 height 6
click at [432, 113] on div at bounding box center [431, 111] width 5 height 5
click at [371, 184] on button "Match 1 Group" at bounding box center [371, 184] width 58 height 13
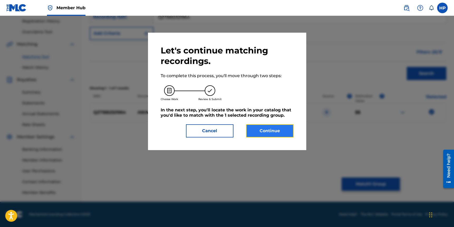
click at [272, 127] on button "Continue" at bounding box center [269, 130] width 47 height 13
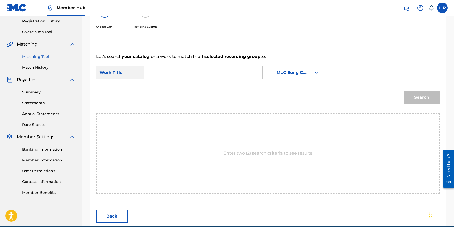
click at [174, 63] on form "SearchWithCriteria1e180204-0aae-4fb0-9bf3-230dce706ce1 Work Title SearchWithCri…" at bounding box center [268, 86] width 344 height 53
click at [170, 70] on input "Search Form" at bounding box center [203, 72] width 109 height 13
type input "Away"
click at [295, 63] on form "SearchWithCriteria1e180204-0aae-4fb0-9bf3-230dce706ce1 Work Title Away SearchWi…" at bounding box center [268, 86] width 344 height 53
click at [293, 73] on div "MLC Song Code" at bounding box center [292, 73] width 32 height 6
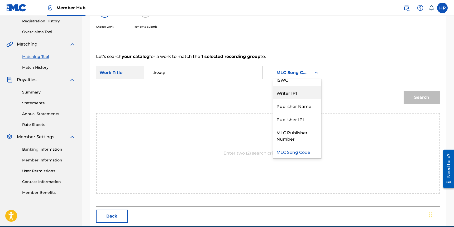
scroll to position [0, 0]
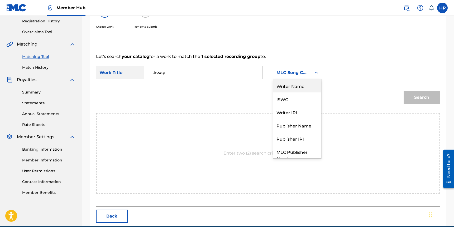
click at [293, 88] on div "Writer Name" at bounding box center [297, 85] width 48 height 13
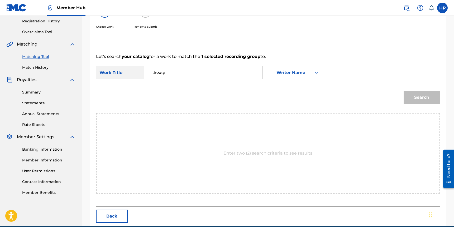
click at [334, 74] on input "Search Form" at bounding box center [380, 72] width 109 height 13
type input "Heimanu Thor Pitt"
click at [404, 91] on button "Search" at bounding box center [422, 97] width 36 height 13
click at [369, 71] on input "Heimanu Thor Pitt" at bounding box center [380, 72] width 109 height 13
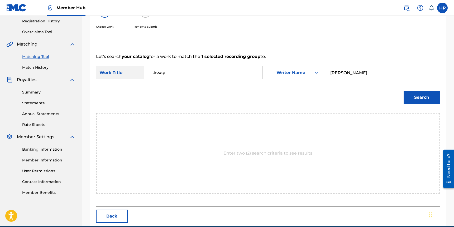
click at [369, 71] on input "Heimanu Thor Pitt" at bounding box center [380, 72] width 109 height 13
click at [293, 73] on div "Writer Name" at bounding box center [292, 73] width 32 height 6
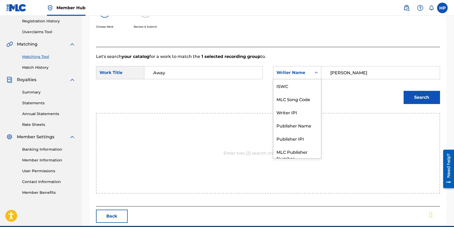
scroll to position [20, 0]
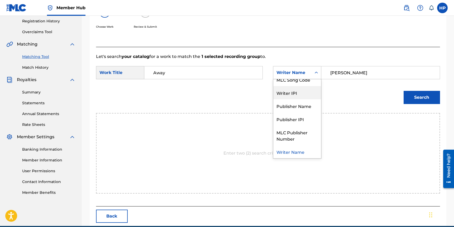
click at [286, 90] on div "Writer IPI" at bounding box center [297, 92] width 48 height 13
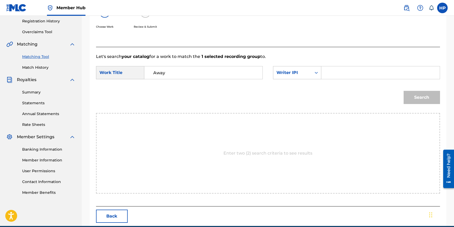
click at [382, 61] on form "SearchWithCriteria1e180204-0aae-4fb0-9bf3-230dce706ce1 Work Title Away SearchWi…" at bounding box center [268, 86] width 344 height 53
click at [372, 69] on input "Search Form" at bounding box center [380, 72] width 109 height 13
paste input "00841170953"
type input "00841170953"
click at [404, 91] on button "Search" at bounding box center [422, 97] width 36 height 13
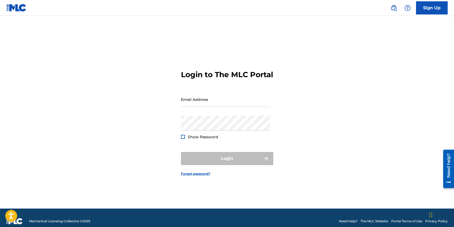
click at [223, 96] on form "Login to The MLC Portal Email Address Password Show Password Login Forgot passw…" at bounding box center [227, 119] width 92 height 180
click at [216, 105] on input "Email Address" at bounding box center [225, 99] width 89 height 15
type input "[EMAIL_ADDRESS][DOMAIN_NAME]"
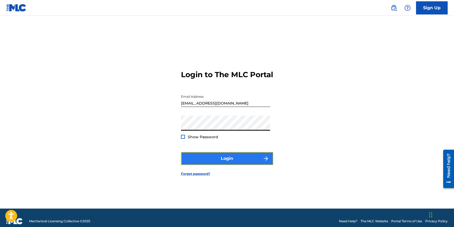
click at [220, 165] on button "Login" at bounding box center [227, 158] width 92 height 13
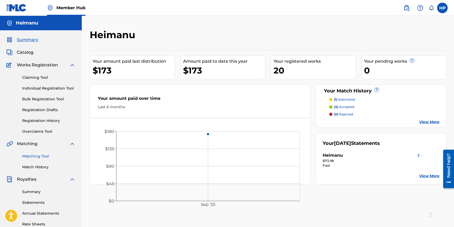
click at [40, 157] on link "Matching Tool" at bounding box center [48, 157] width 53 height 6
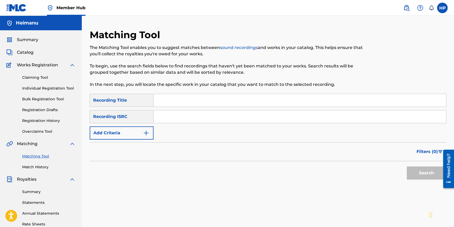
click at [175, 116] on input "Search Form" at bounding box center [300, 117] width 293 height 13
paste input "00841170953"
type input "00841170953"
click at [183, 101] on input "Search Form" at bounding box center [300, 100] width 293 height 13
click at [172, 102] on input "Search Form" at bounding box center [300, 100] width 293 height 13
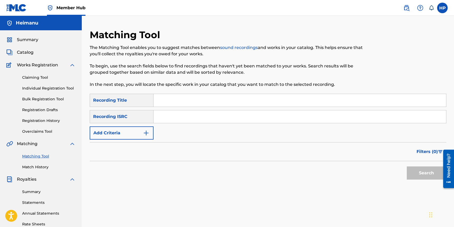
click at [172, 101] on input "Search Form" at bounding box center [300, 100] width 293 height 13
type input "aWAY"
paste input "QZTBB2321964"
type input "QZTBB2321964"
click at [418, 174] on button "Search" at bounding box center [427, 173] width 40 height 13
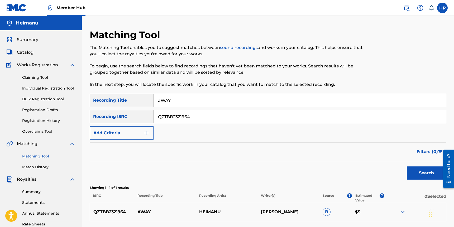
scroll to position [100, 0]
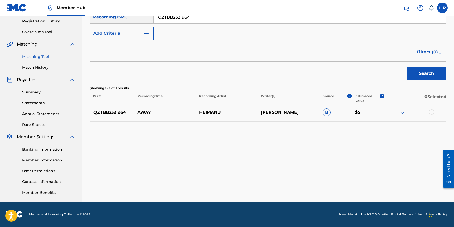
click at [424, 107] on div "QZTBB2321964 AWAY HEIMANU HEIMANU PITT B $$" at bounding box center [268, 112] width 357 height 18
click at [430, 111] on div at bounding box center [431, 111] width 5 height 5
click at [382, 182] on button "Match 1 Group" at bounding box center [371, 184] width 58 height 13
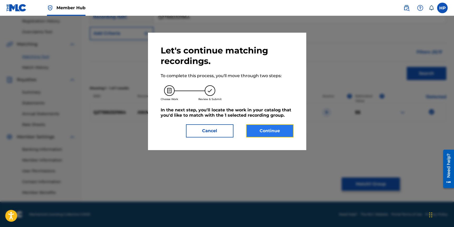
click at [266, 130] on button "Continue" at bounding box center [269, 130] width 47 height 13
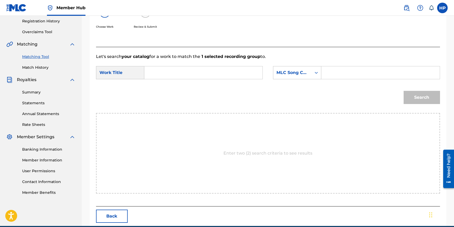
click at [202, 73] on input "Search Form" at bounding box center [203, 72] width 109 height 13
type input "Away"
click at [316, 74] on icon "Search Form" at bounding box center [316, 72] width 5 height 5
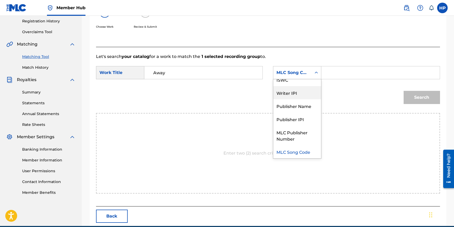
click at [295, 93] on div "Writer IPI" at bounding box center [297, 92] width 48 height 13
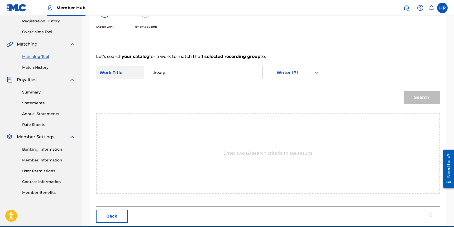
scroll to position [100, 0]
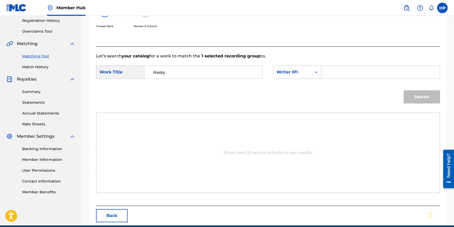
click at [352, 75] on input "Search Form" at bounding box center [380, 72] width 109 height 13
paste input "00841170953"
type input "00841170953"
click at [425, 92] on button "Search" at bounding box center [422, 96] width 36 height 13
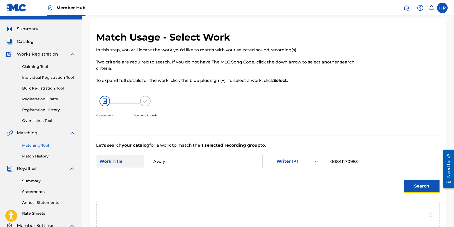
scroll to position [0, 0]
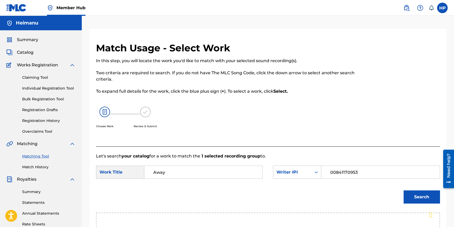
click at [298, 181] on div "SearchWithCriteriade761d75-b6f9-4e10-835b-ada677f0b575 Work Title Away SearchWi…" at bounding box center [268, 174] width 344 height 16
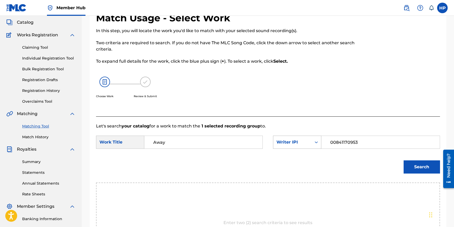
click at [298, 149] on div "Writer IPI" at bounding box center [297, 142] width 48 height 13
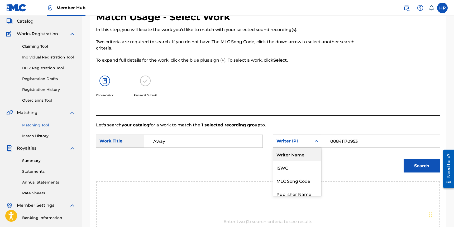
click at [300, 157] on div "Writer Name" at bounding box center [297, 154] width 48 height 13
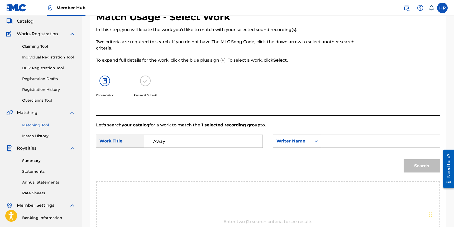
click at [328, 142] on input "Search Form" at bounding box center [380, 141] width 109 height 13
type input "Heimanu Thor Pitt"
click at [404, 160] on button "Search" at bounding box center [422, 166] width 36 height 13
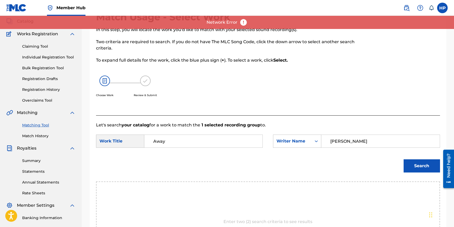
click at [419, 177] on div "Search" at bounding box center [268, 167] width 344 height 27
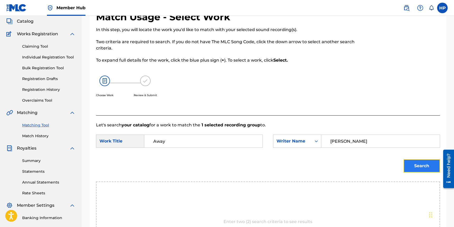
click at [433, 170] on button "Search" at bounding box center [422, 166] width 36 height 13
click at [414, 169] on button "Search" at bounding box center [422, 166] width 36 height 13
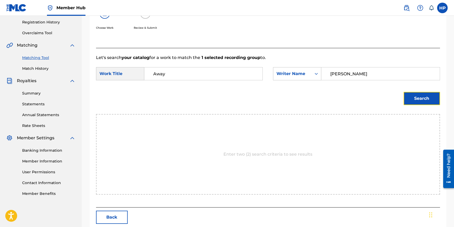
scroll to position [124, 0]
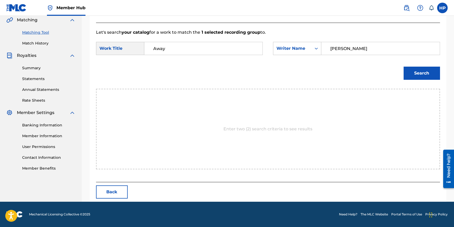
click at [346, 45] on input "Heimanu Thor Pitt" at bounding box center [380, 48] width 109 height 13
click at [345, 46] on input "Heimanu Thor Pitt" at bounding box center [380, 48] width 109 height 13
click at [299, 51] on div "Writer Name" at bounding box center [292, 48] width 32 height 6
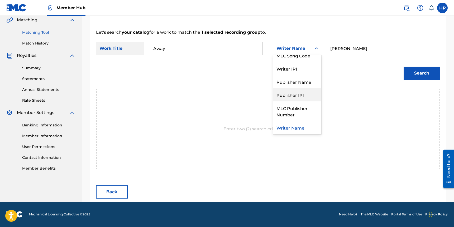
scroll to position [0, 0]
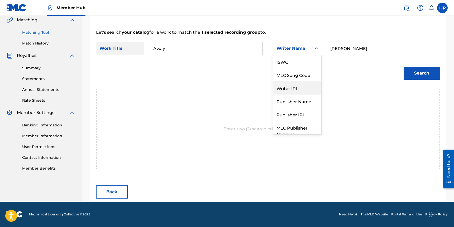
click at [364, 61] on form "SearchWithCriteriade761d75-b6f9-4e10-835b-ada677f0b575 Work Title Away SearchWi…" at bounding box center [268, 62] width 344 height 53
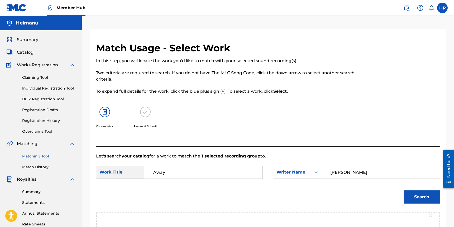
click at [346, 177] on input "Heimanu Thor Pitt" at bounding box center [380, 172] width 109 height 13
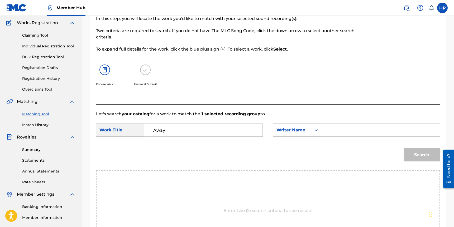
scroll to position [41, 0]
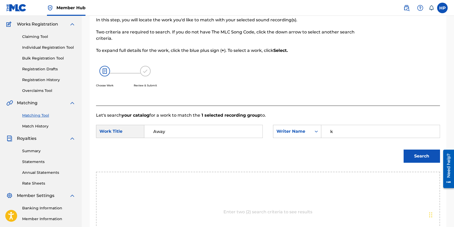
type input "k"
drag, startPoint x: 0, startPoint y: 13, endPoint x: 425, endPoint y: 157, distance: 448.7
click at [426, 157] on button "Search" at bounding box center [422, 156] width 36 height 13
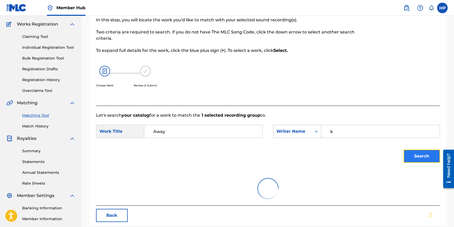
click at [420, 156] on button "Search" at bounding box center [422, 156] width 36 height 13
click at [359, 129] on input "k" at bounding box center [380, 131] width 109 height 13
click at [319, 137] on div "Search Form" at bounding box center [315, 131] width 9 height 13
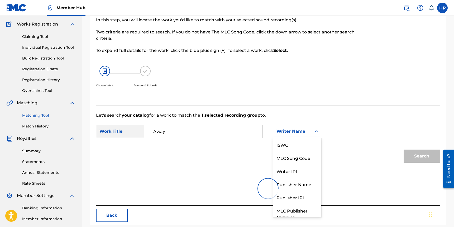
scroll to position [20, 0]
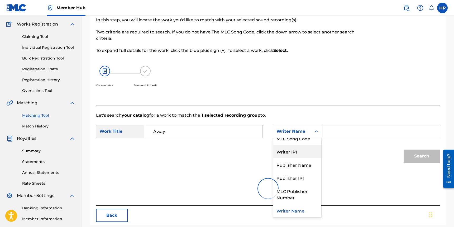
click at [306, 150] on div "Writer IPI" at bounding box center [297, 151] width 48 height 13
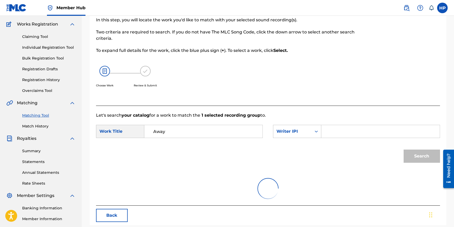
click at [343, 130] on input "Search Form" at bounding box center [380, 131] width 109 height 13
paste input "00841170953"
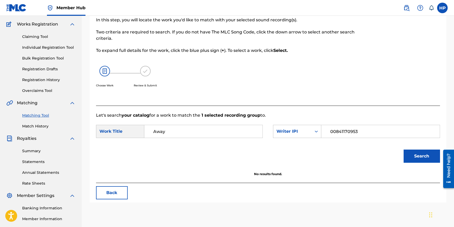
click at [335, 131] on input "00841170953" at bounding box center [380, 131] width 109 height 13
click at [404, 150] on button "Search" at bounding box center [422, 156] width 36 height 13
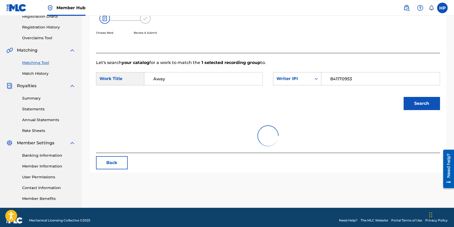
scroll to position [94, 0]
click at [411, 103] on button "Search" at bounding box center [422, 103] width 36 height 13
click at [349, 75] on input "841170953" at bounding box center [380, 78] width 109 height 13
type input "00841170953"
click at [404, 97] on button "Search" at bounding box center [422, 103] width 36 height 13
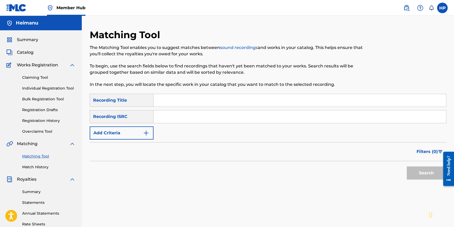
click at [192, 103] on input "Search Form" at bounding box center [300, 100] width 293 height 13
type input "Away"
click at [168, 121] on input "Search Form" at bounding box center [300, 117] width 293 height 13
paste input "QZTBB2321964"
type input "QZTBB2321964"
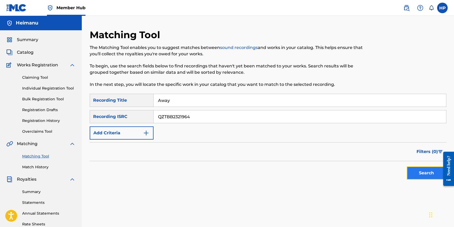
click at [417, 175] on button "Search" at bounding box center [427, 173] width 40 height 13
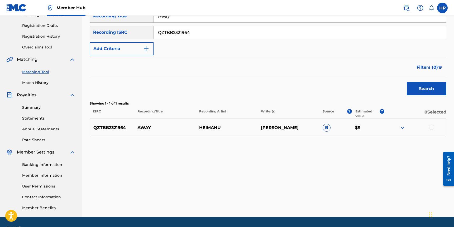
scroll to position [92, 0]
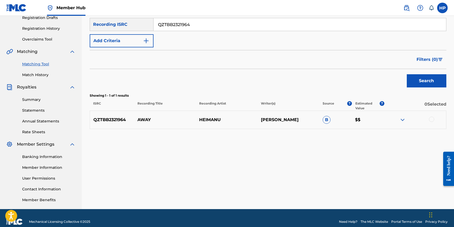
click at [431, 119] on div at bounding box center [431, 119] width 5 height 5
click at [386, 187] on button "Match 1 Group" at bounding box center [371, 184] width 58 height 13
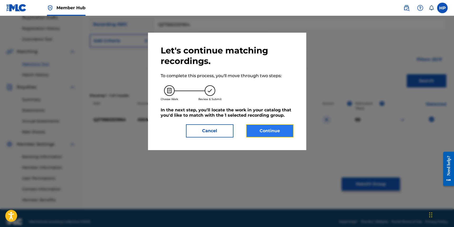
click at [282, 134] on button "Continue" at bounding box center [269, 130] width 47 height 13
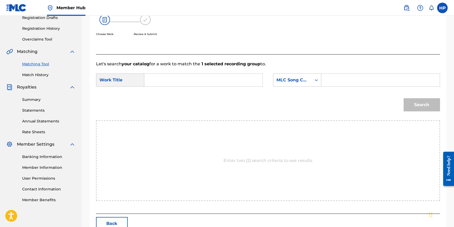
click at [170, 84] on input "Search Form" at bounding box center [203, 80] width 109 height 13
type input "a"
type input "Away"
click at [332, 74] on div "Search Form" at bounding box center [380, 80] width 118 height 13
click at [287, 73] on form "SearchWithCriteriab0224f11-ad0f-46c2-acdf-29ec3a55b338 Work Title Away SearchWi…" at bounding box center [268, 93] width 344 height 53
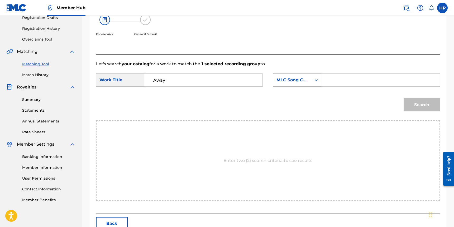
click at [286, 83] on div "MLC Song Code" at bounding box center [292, 80] width 32 height 6
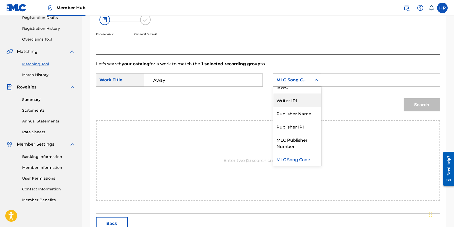
click at [286, 97] on div "Writer IPI" at bounding box center [297, 100] width 48 height 13
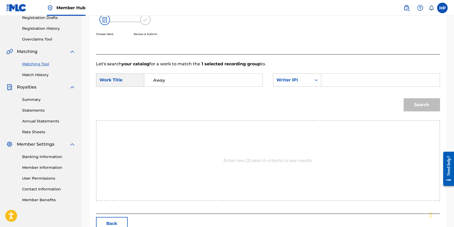
click at [344, 83] on input "Search Form" at bounding box center [380, 80] width 109 height 13
paste input "00841170953"
type input "00841170953"
click at [410, 104] on button "Search" at bounding box center [422, 104] width 36 height 13
click at [245, 154] on div "Enter two (2) search criteria to see results" at bounding box center [268, 161] width 344 height 81
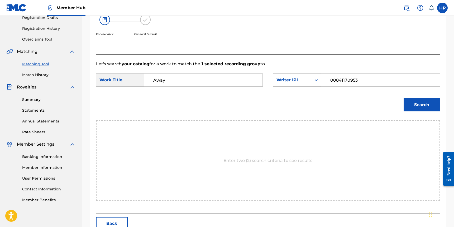
click at [245, 156] on div "Enter two (2) search criteria to see results" at bounding box center [268, 161] width 344 height 81
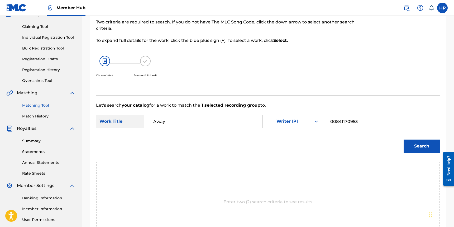
scroll to position [0, 0]
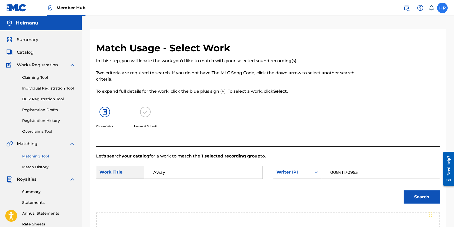
click at [442, 9] on label at bounding box center [442, 8] width 11 height 11
click at [442, 8] on input "HP Heimanu Pitt heimanumusic@gmail.com Notification Preferences Profile Log out" at bounding box center [442, 8] width 0 height 0
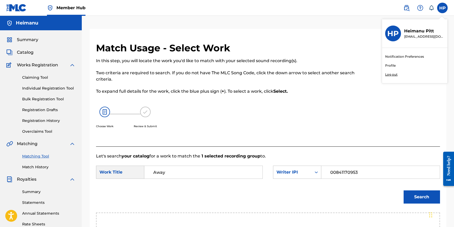
click at [395, 76] on p "Log out" at bounding box center [391, 74] width 12 height 5
click at [442, 8] on input "HP Heimanu Pitt heimanumusic@gmail.com Notification Preferences Profile Log out" at bounding box center [442, 8] width 0 height 0
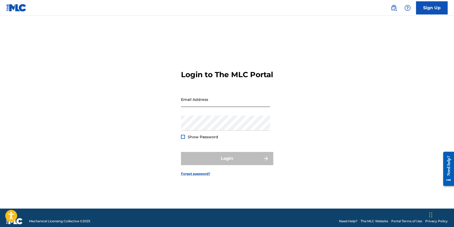
click at [221, 101] on input "Email Address" at bounding box center [225, 99] width 89 height 15
type input "[EMAIL_ADDRESS][DOMAIN_NAME]"
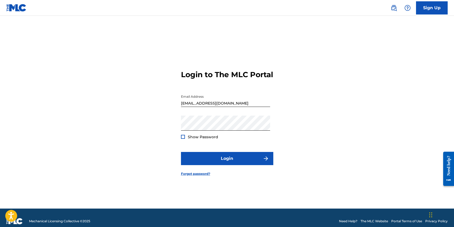
click at [194, 140] on span "Show Password" at bounding box center [203, 137] width 30 height 5
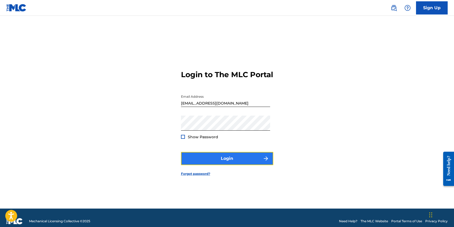
click at [227, 165] on button "Login" at bounding box center [227, 158] width 92 height 13
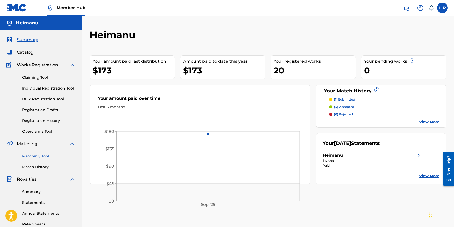
click at [42, 156] on link "Matching Tool" at bounding box center [48, 157] width 53 height 6
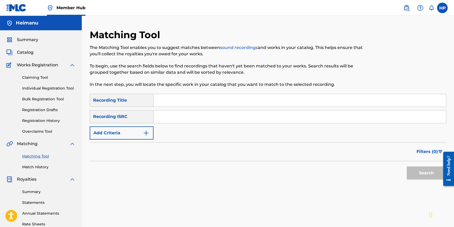
click at [176, 96] on input "Search Form" at bounding box center [300, 100] width 293 height 13
type input "Away"
click at [156, 115] on input "Search Form" at bounding box center [300, 117] width 293 height 13
paste input "00841170953"
type input "00841170953"
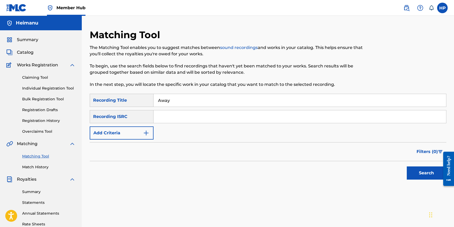
paste input "QZTBB2321964"
type input "QZTBB2321964"
click at [428, 169] on button "Search" at bounding box center [427, 173] width 40 height 13
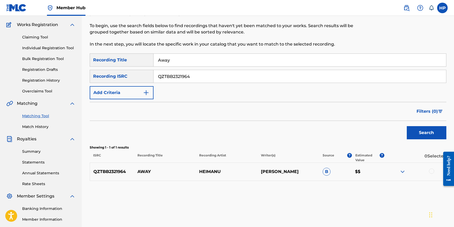
scroll to position [51, 0]
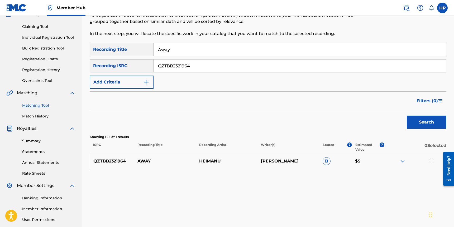
click at [429, 164] on div at bounding box center [415, 161] width 62 height 6
click at [432, 160] on div at bounding box center [431, 160] width 5 height 5
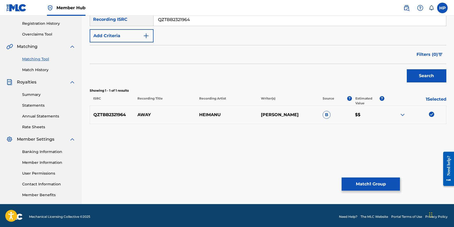
scroll to position [100, 0]
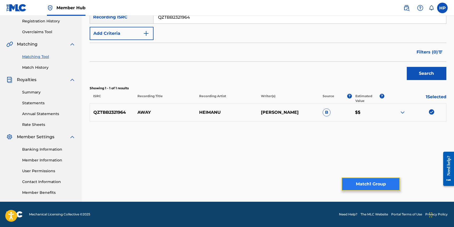
click at [388, 187] on button "Match 1 Group" at bounding box center [371, 184] width 58 height 13
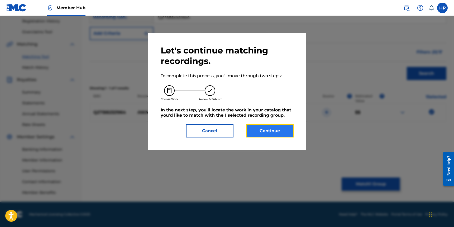
click at [276, 130] on button "Continue" at bounding box center [269, 130] width 47 height 13
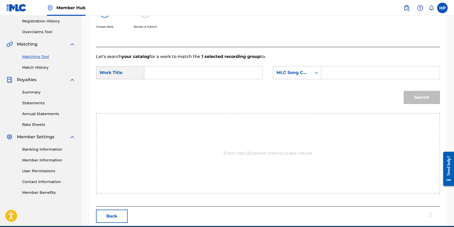
click at [169, 70] on input "Search Form" at bounding box center [203, 72] width 109 height 13
type input "Away"
click at [310, 77] on div "MLC Song Code" at bounding box center [292, 73] width 38 height 10
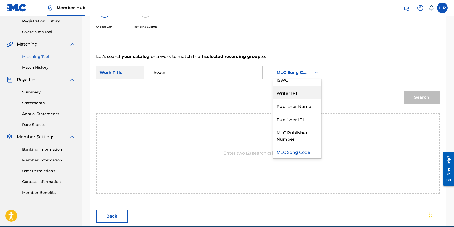
click at [300, 90] on div "Writer IPI" at bounding box center [297, 92] width 48 height 13
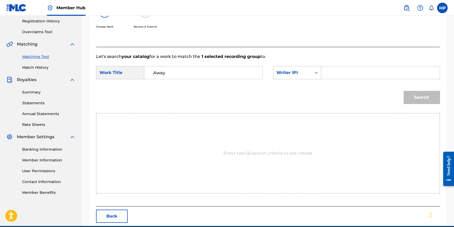
click at [344, 78] on input "Search Form" at bounding box center [380, 72] width 109 height 13
paste input "00841170953"
type input "00841170953"
click at [428, 96] on button "Search" at bounding box center [422, 97] width 36 height 13
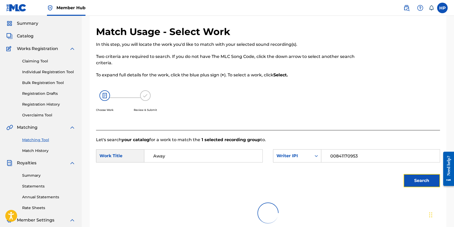
scroll to position [0, 0]
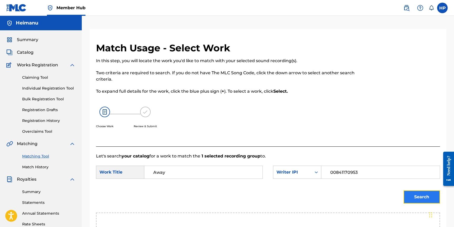
click at [412, 195] on button "Search" at bounding box center [422, 197] width 36 height 13
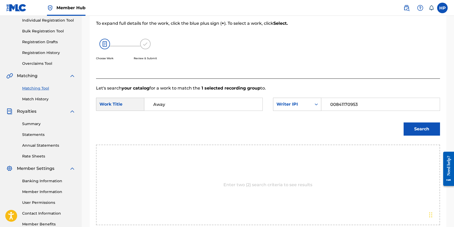
scroll to position [70, 0]
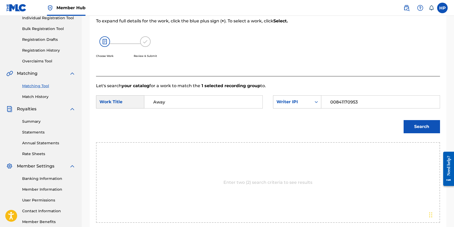
click at [394, 135] on div "Search" at bounding box center [268, 128] width 344 height 27
click at [411, 131] on button "Search" at bounding box center [422, 126] width 36 height 13
